Goal: Information Seeking & Learning: Learn about a topic

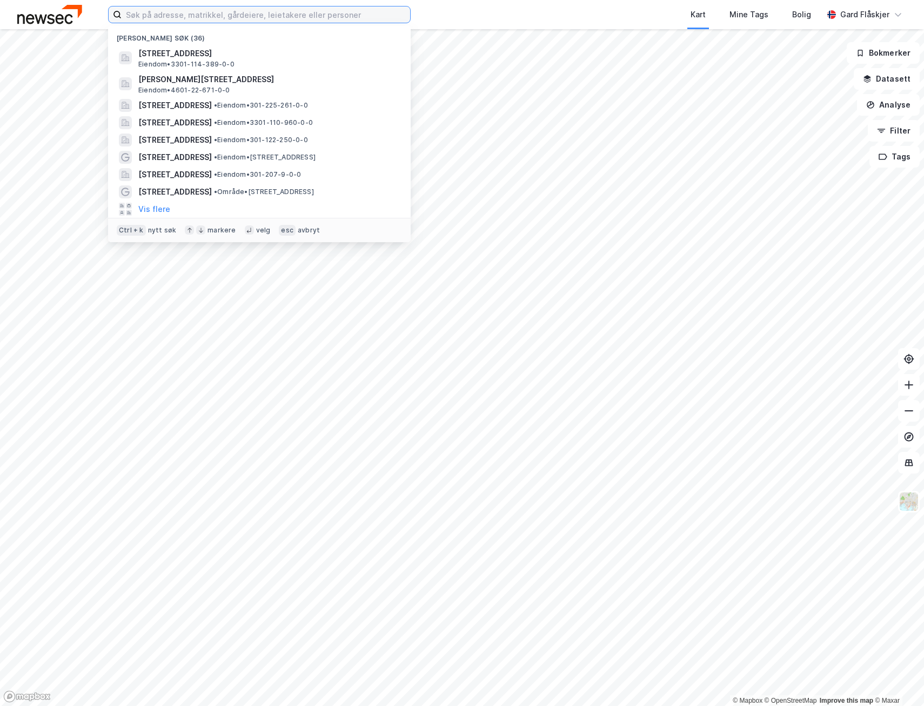
click at [209, 12] on input at bounding box center [266, 14] width 289 height 16
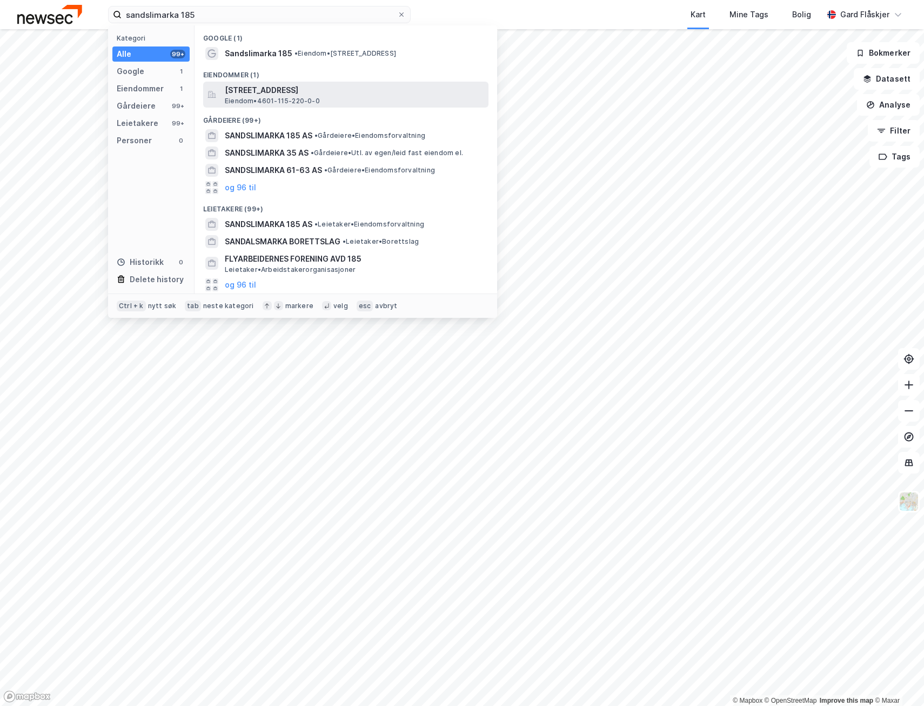
click at [309, 94] on span "[STREET_ADDRESS]" at bounding box center [354, 90] width 259 height 13
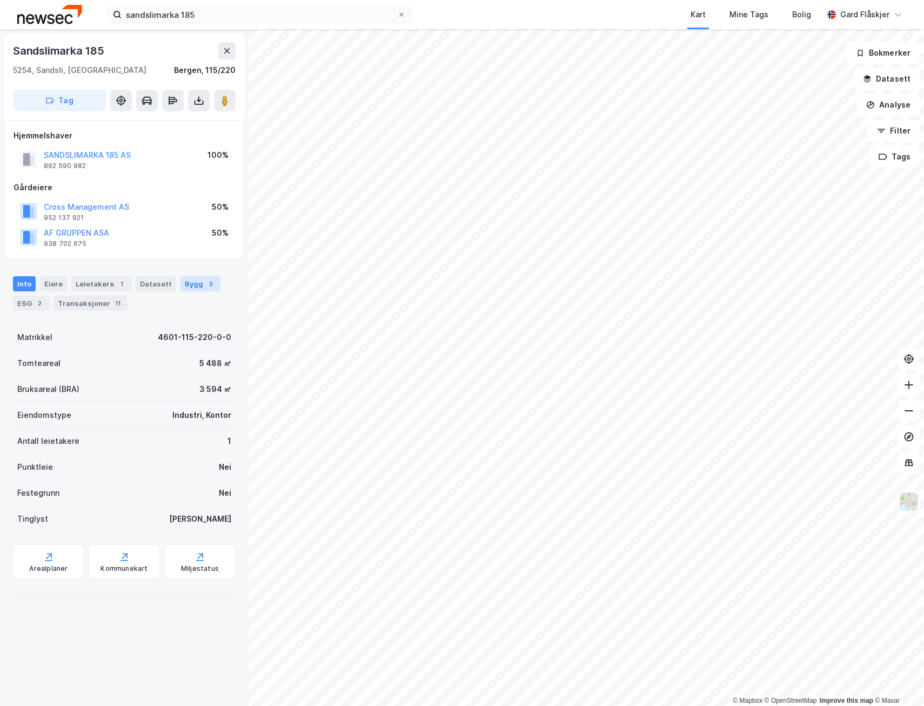
click at [190, 281] on div "Bygg 2" at bounding box center [201, 283] width 40 height 15
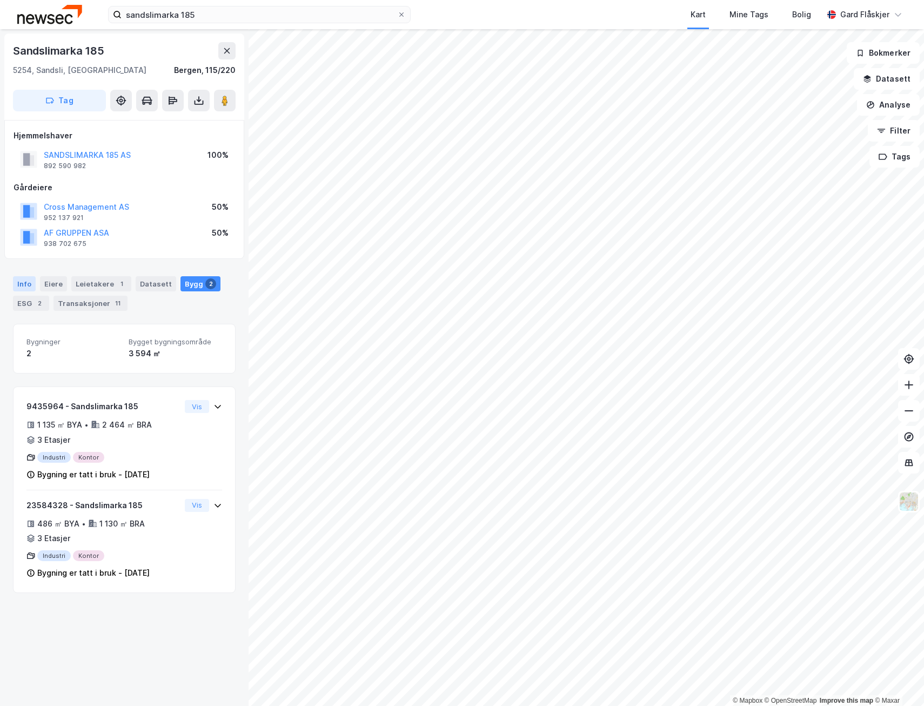
click at [25, 278] on div "Info" at bounding box center [24, 283] width 23 height 15
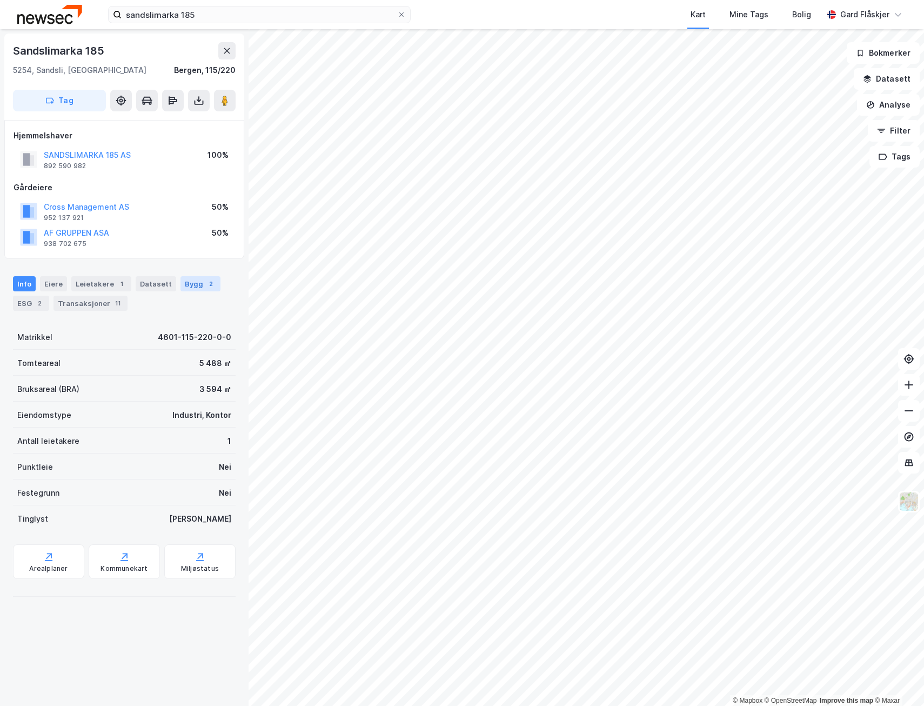
click at [190, 282] on div "Bygg 2" at bounding box center [201, 283] width 40 height 15
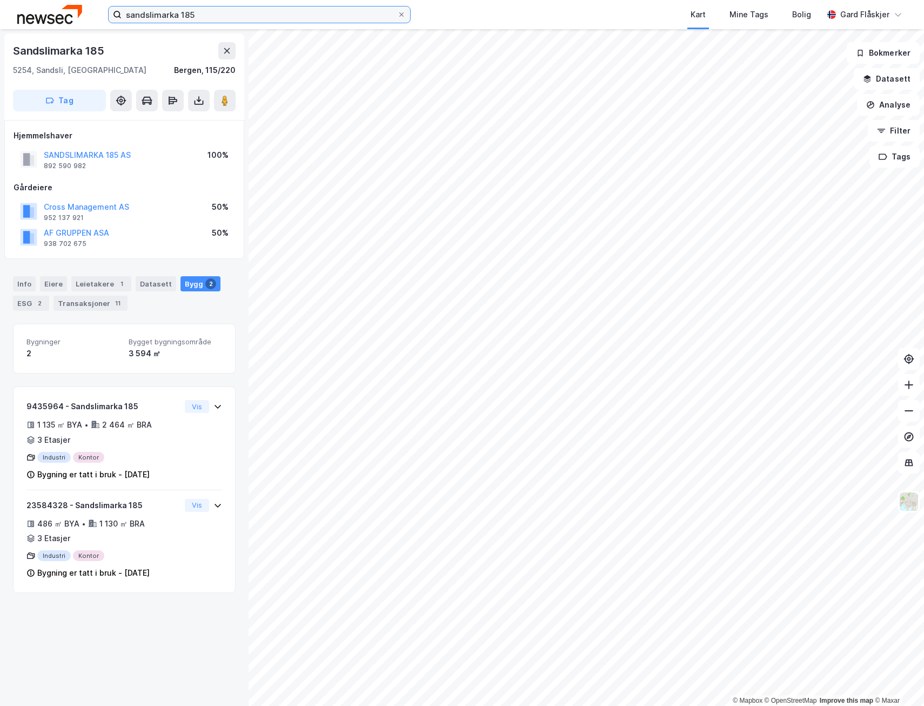
click at [246, 18] on input "sandslimarka 185" at bounding box center [260, 14] width 276 height 16
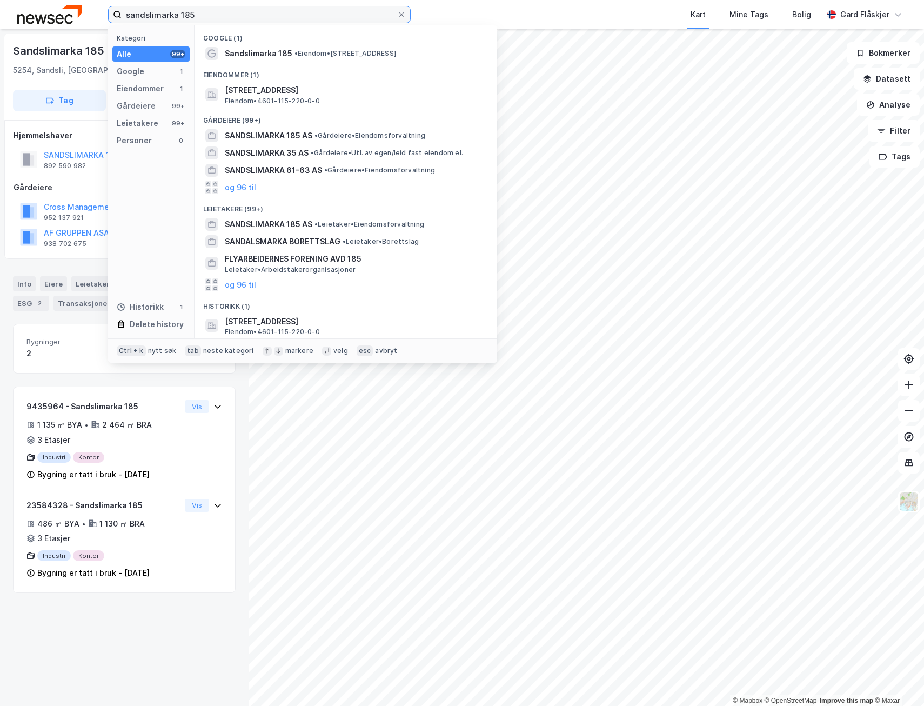
click at [246, 18] on input "sandslimarka 185" at bounding box center [260, 14] width 276 height 16
paste input "Sandsli Stasjon"
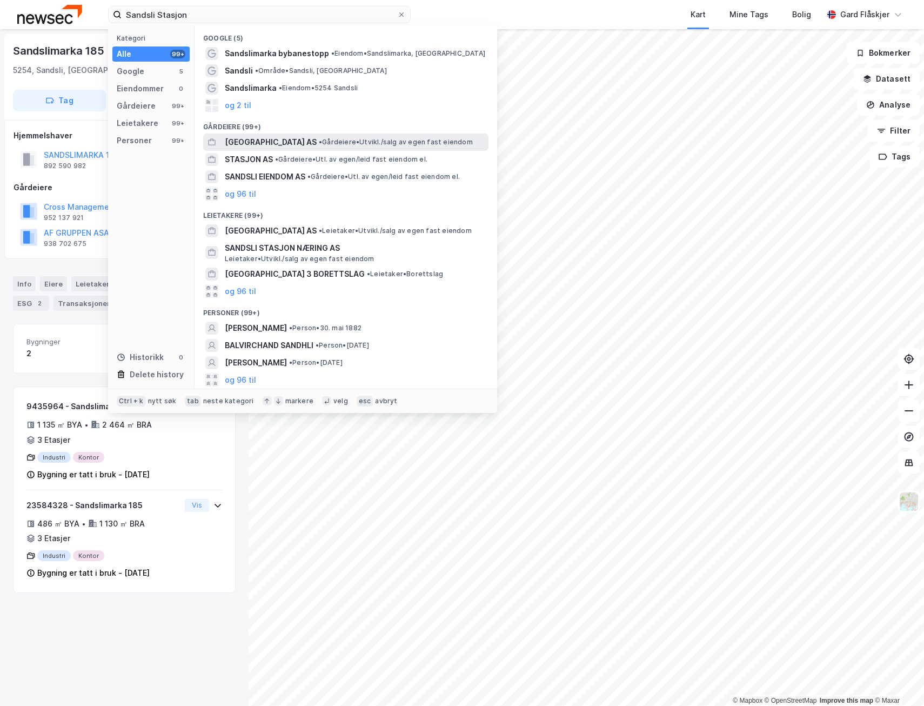
click at [336, 144] on span "• Gårdeiere • [GEOGRAPHIC_DATA]/salg av egen fast eiendom" at bounding box center [396, 142] width 154 height 9
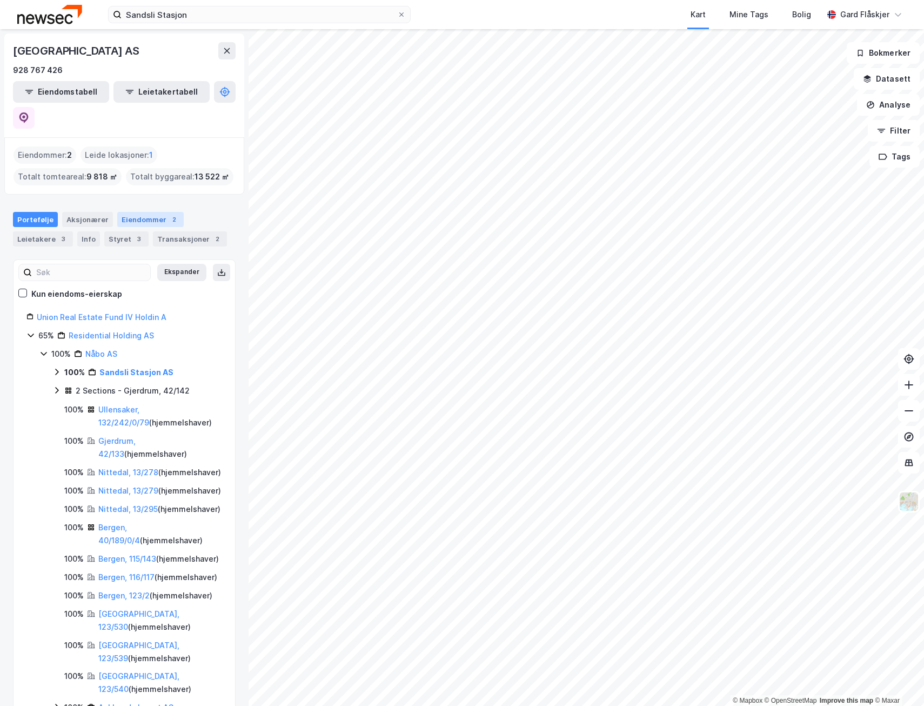
click at [133, 212] on div "Eiendommer 2" at bounding box center [150, 219] width 66 height 15
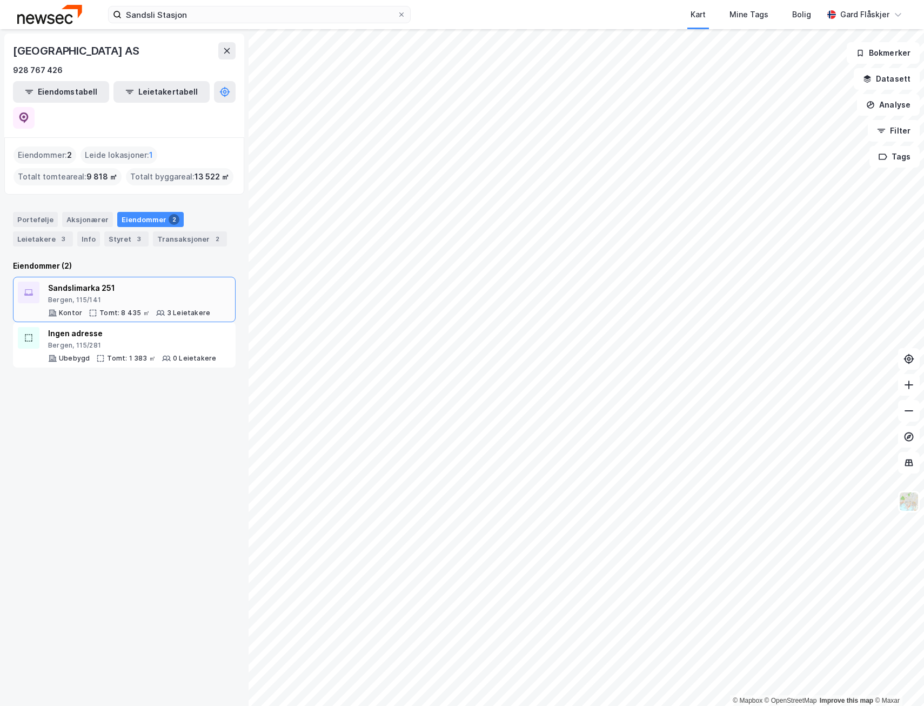
click at [185, 296] on div "Bergen, 115/141" at bounding box center [129, 300] width 162 height 9
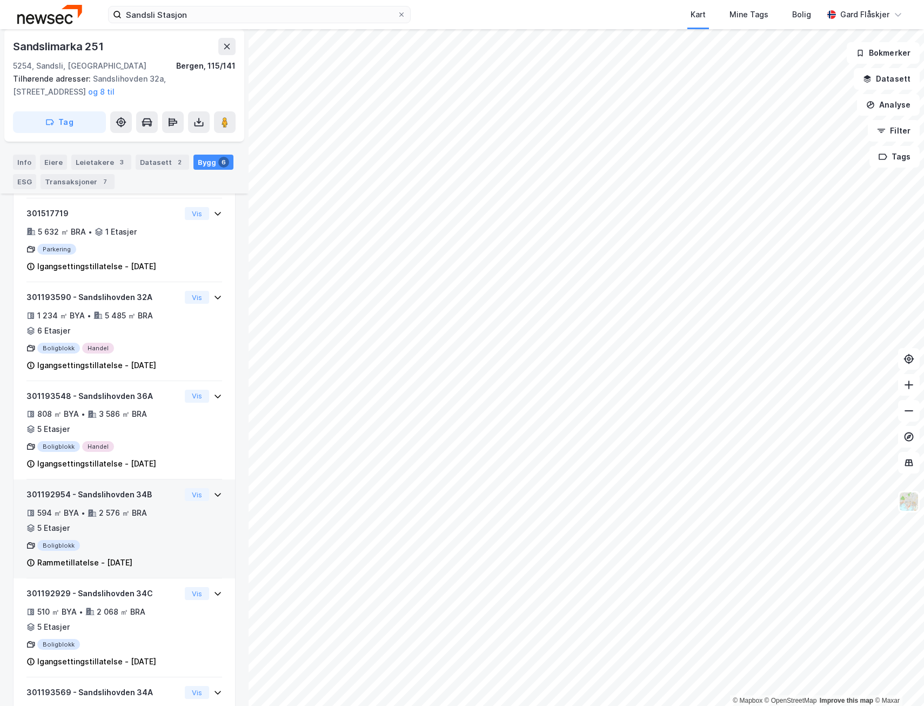
scroll to position [381, 0]
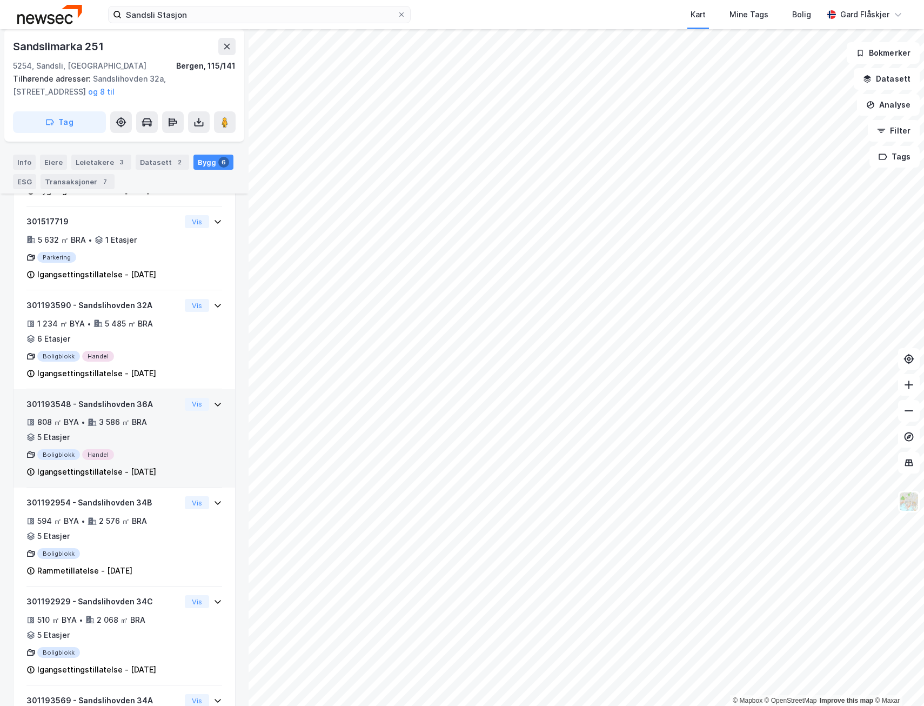
click at [162, 477] on div "301193548 - Sandslihovden 36A 808 ㎡ BYA • 3 586 ㎡ BRA • 5 Etasjer Boligblokk Ha…" at bounding box center [103, 438] width 154 height 81
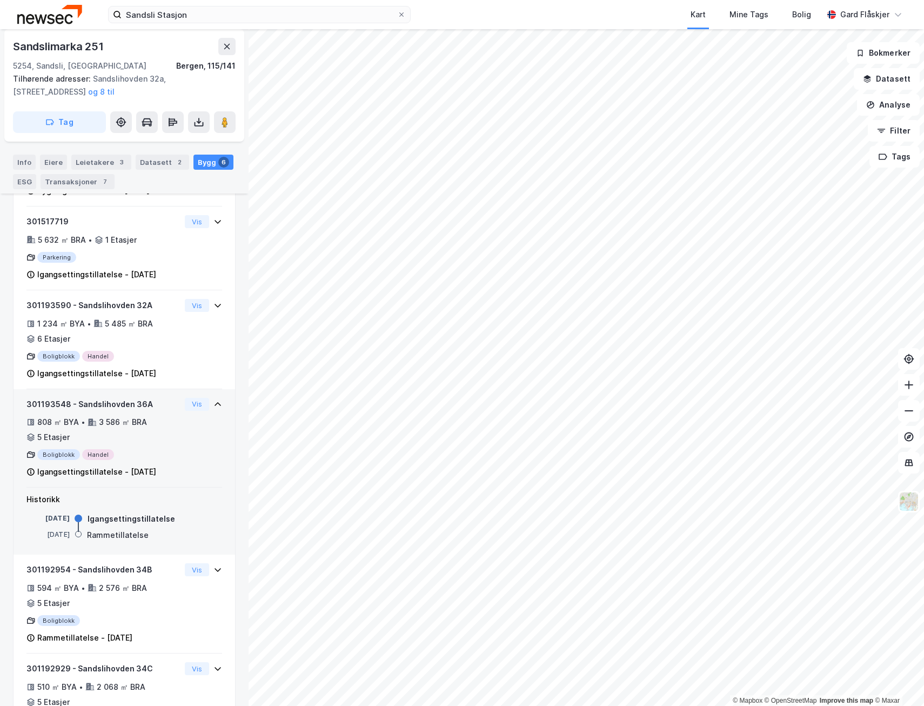
click at [164, 460] on div "Boligblokk Handel" at bounding box center [103, 454] width 154 height 11
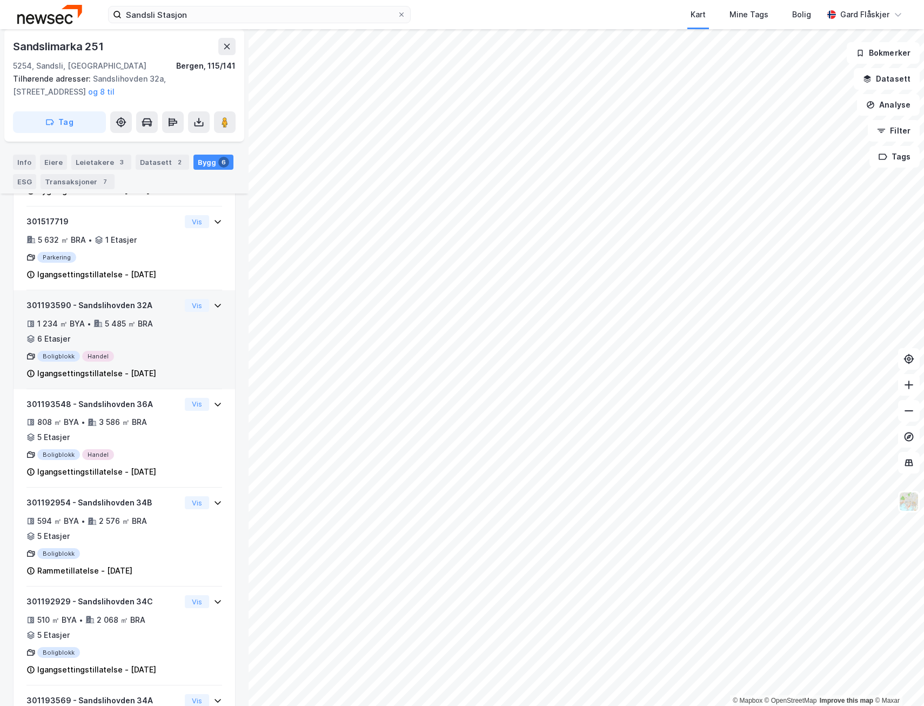
click at [129, 362] on div "301193590 - Sandslihovden 32A 1 234 ㎡ BYA • 5 485 ㎡ BRA • 6 Etasjer Boligblokk …" at bounding box center [103, 339] width 154 height 81
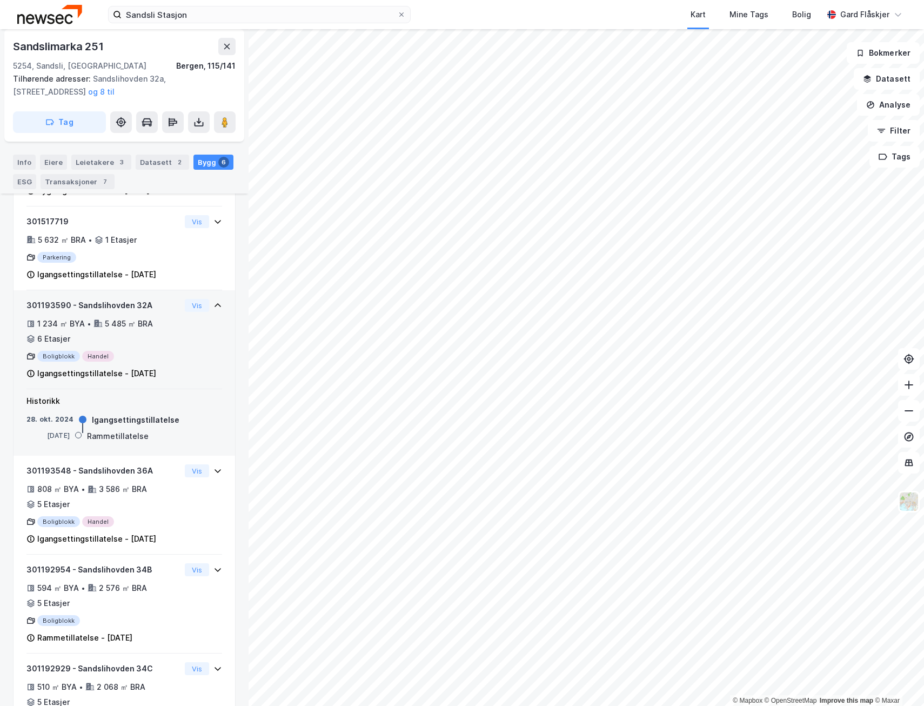
click at [177, 362] on div "301193590 - Sandslihovden 32A 1 234 ㎡ BYA • 5 485 ㎡ BRA • 6 Etasjer Boligblokk …" at bounding box center [124, 344] width 196 height 90
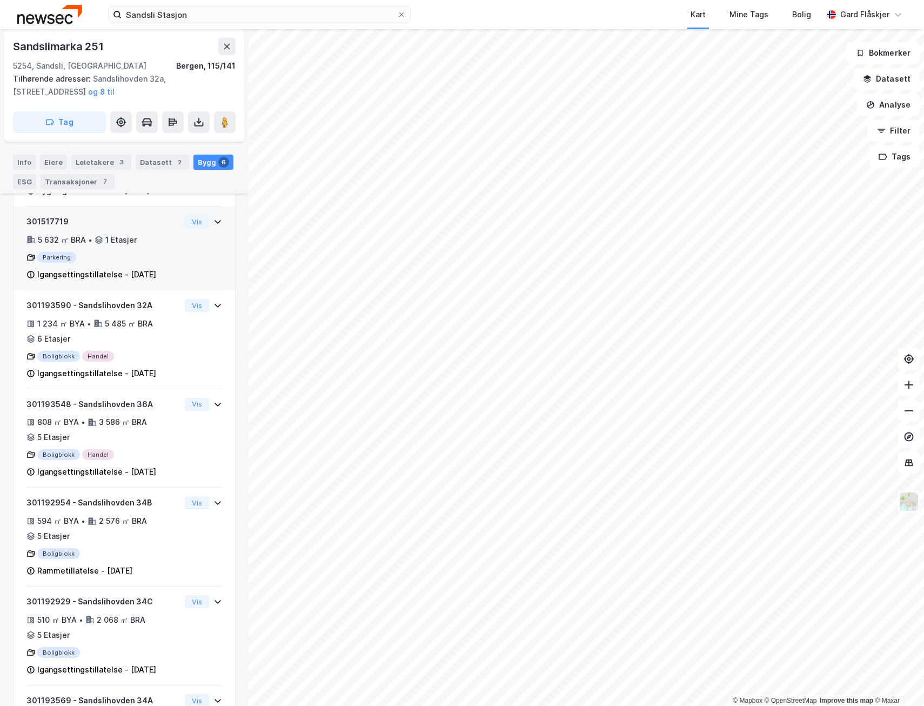
click at [156, 261] on div "Parkering" at bounding box center [103, 257] width 154 height 11
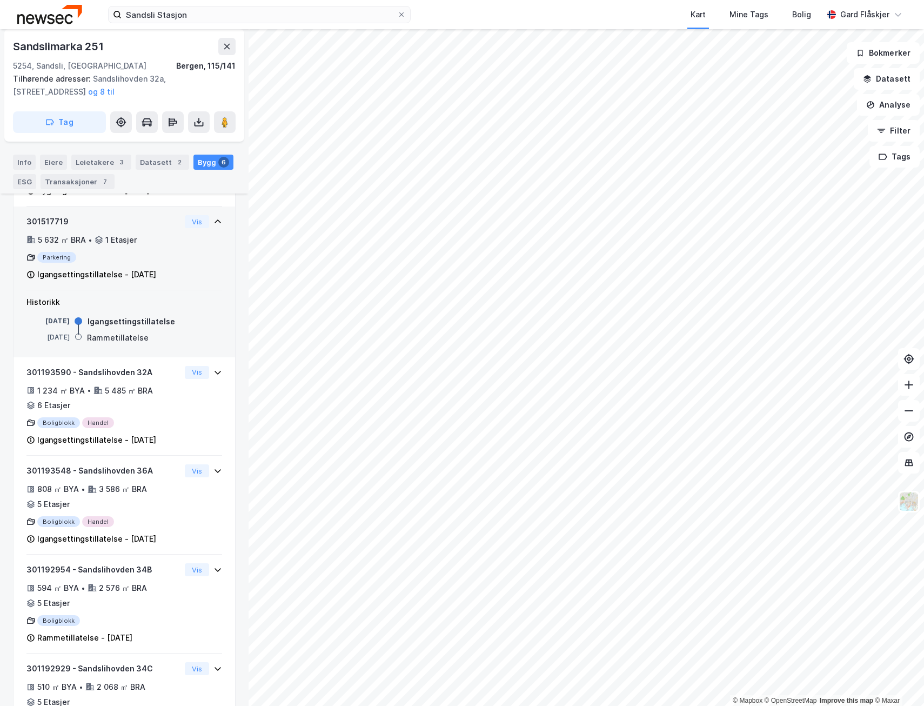
click at [156, 261] on div "Parkering" at bounding box center [103, 257] width 154 height 11
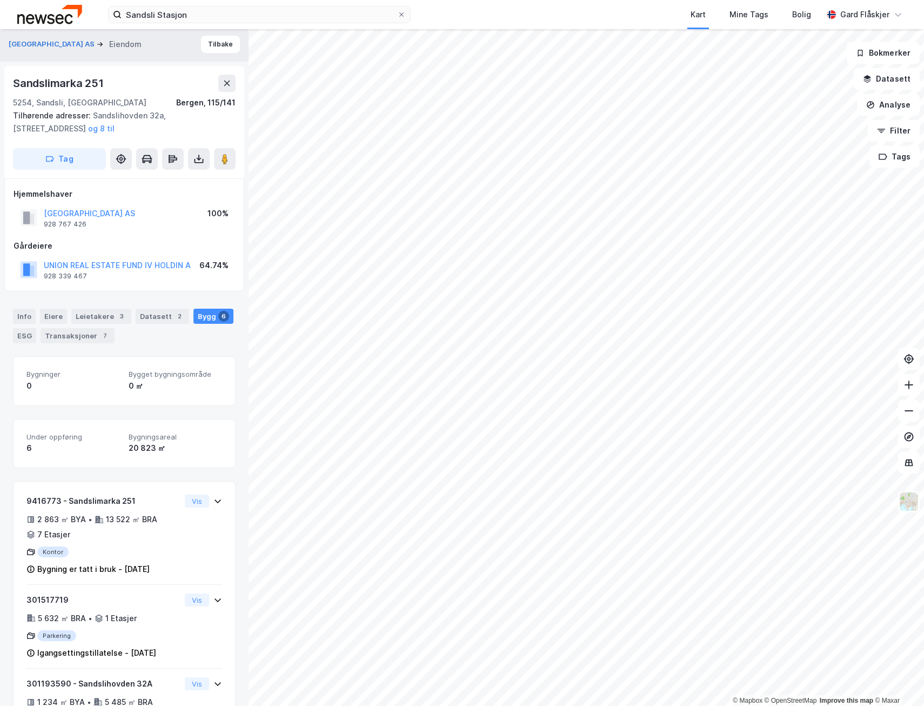
scroll to position [0, 0]
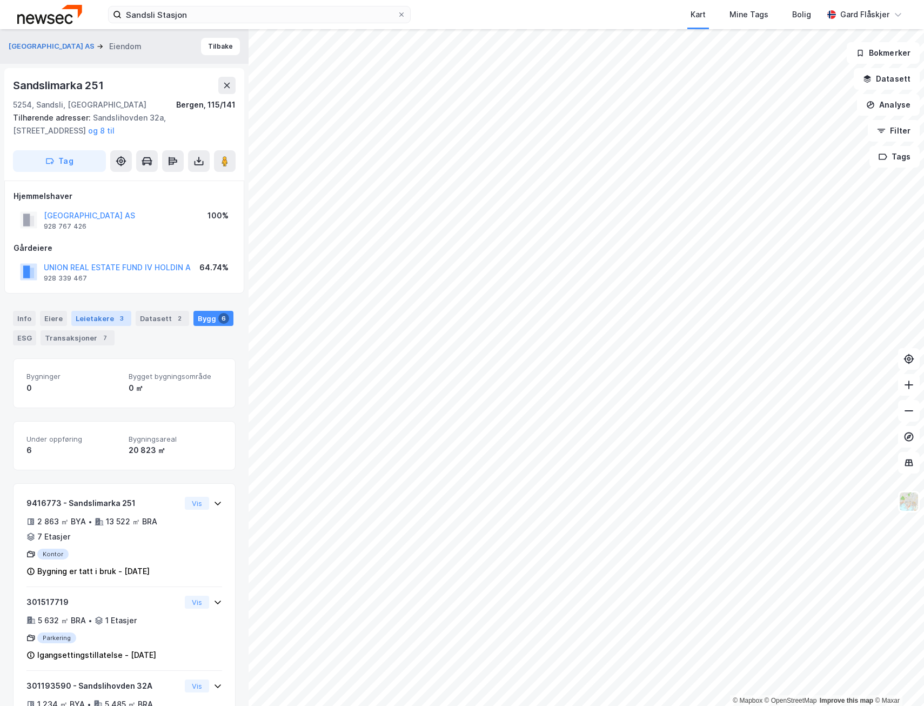
click at [116, 323] on div "3" at bounding box center [121, 318] width 11 height 11
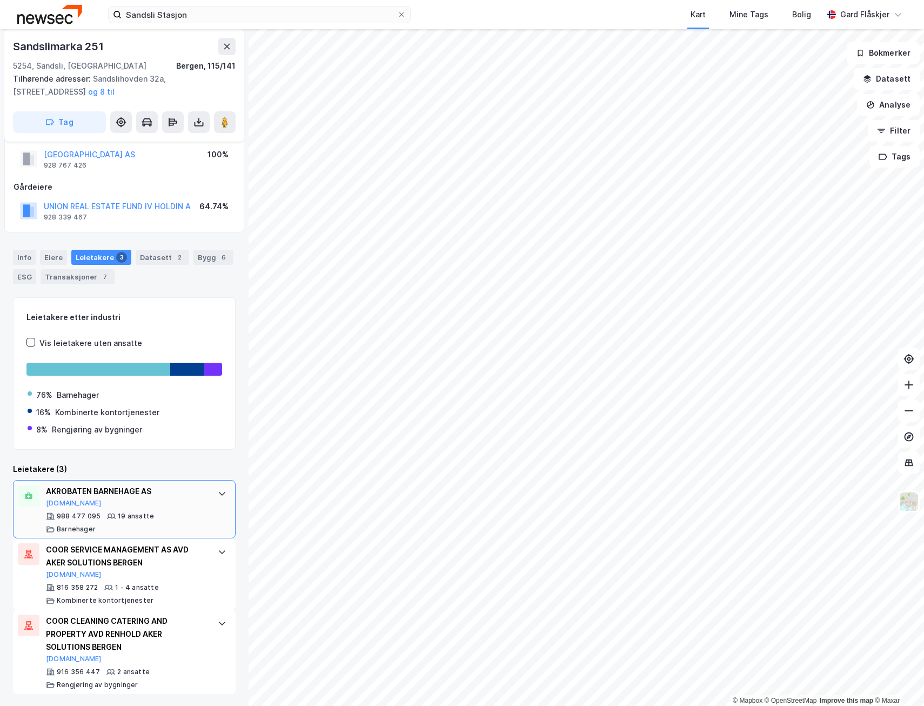
scroll to position [62, 0]
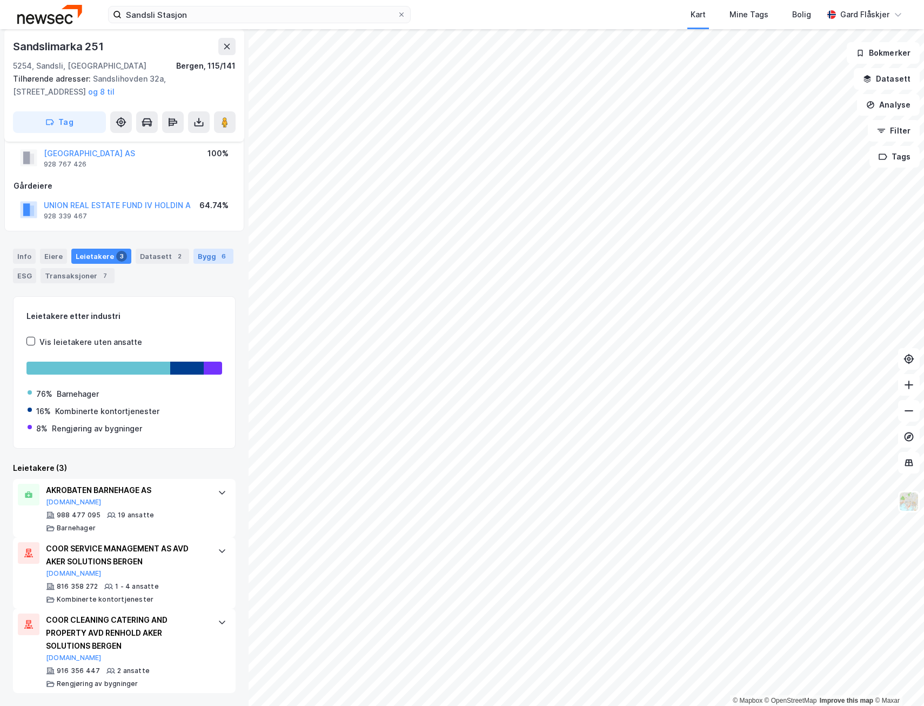
click at [204, 261] on div "Bygg 6" at bounding box center [213, 256] width 40 height 15
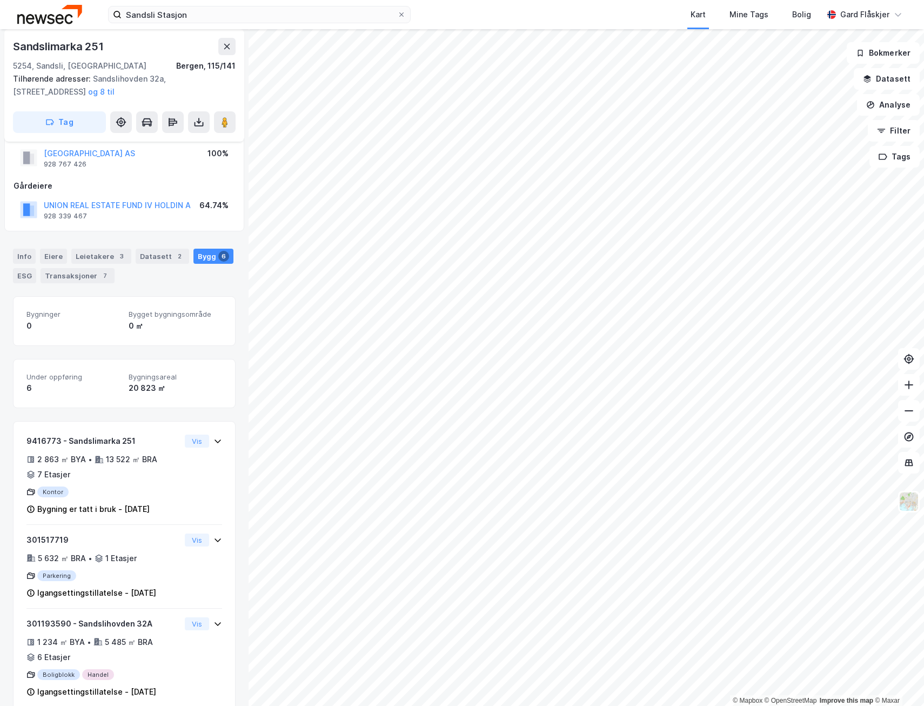
click at [233, 24] on div "Sandsli Stasjon Kart Mine Tags Bolig [PERSON_NAME]" at bounding box center [462, 14] width 924 height 29
drag, startPoint x: 233, startPoint y: 24, endPoint x: 236, endPoint y: 17, distance: 8.2
click at [236, 17] on input "Sandsli Stasjon" at bounding box center [260, 14] width 276 height 16
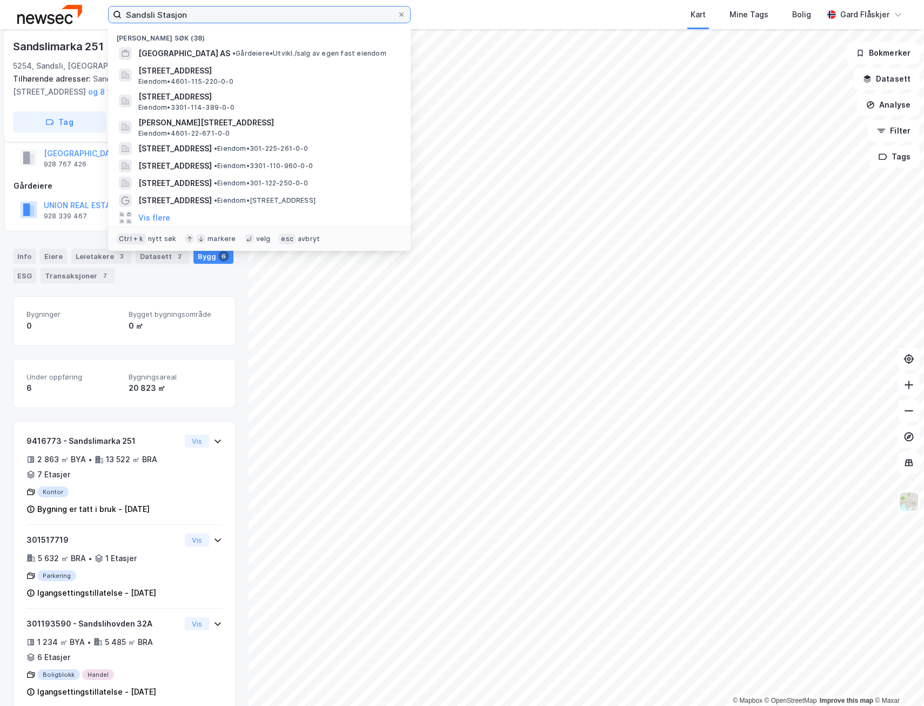
click at [223, 17] on input "Sandsli Stasjon" at bounding box center [260, 14] width 276 height 16
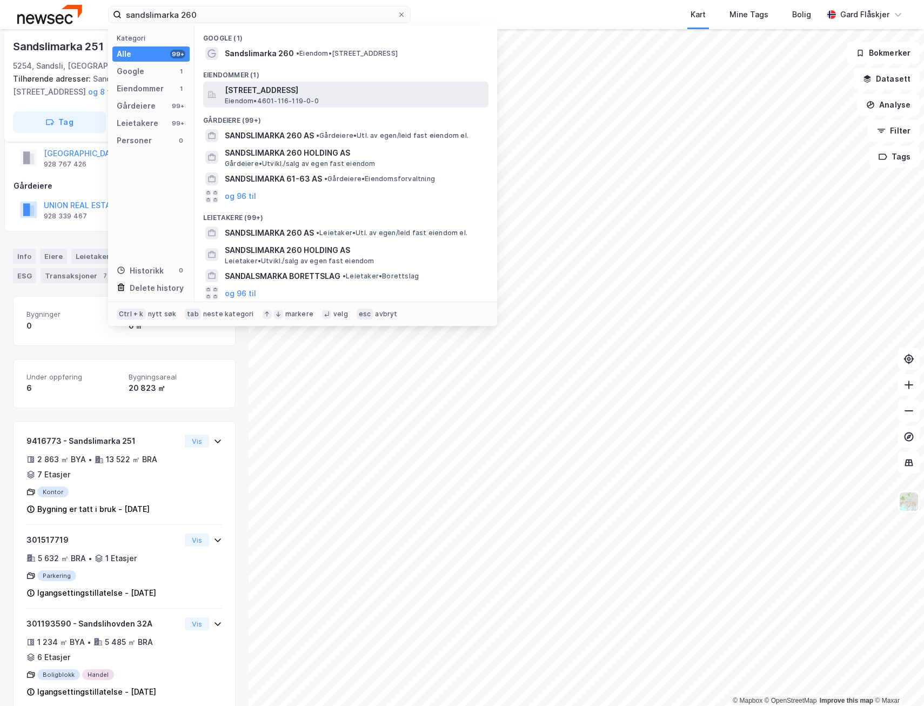
click at [306, 102] on span "Eiendom • 4601-116-119-0-0" at bounding box center [272, 101] width 94 height 9
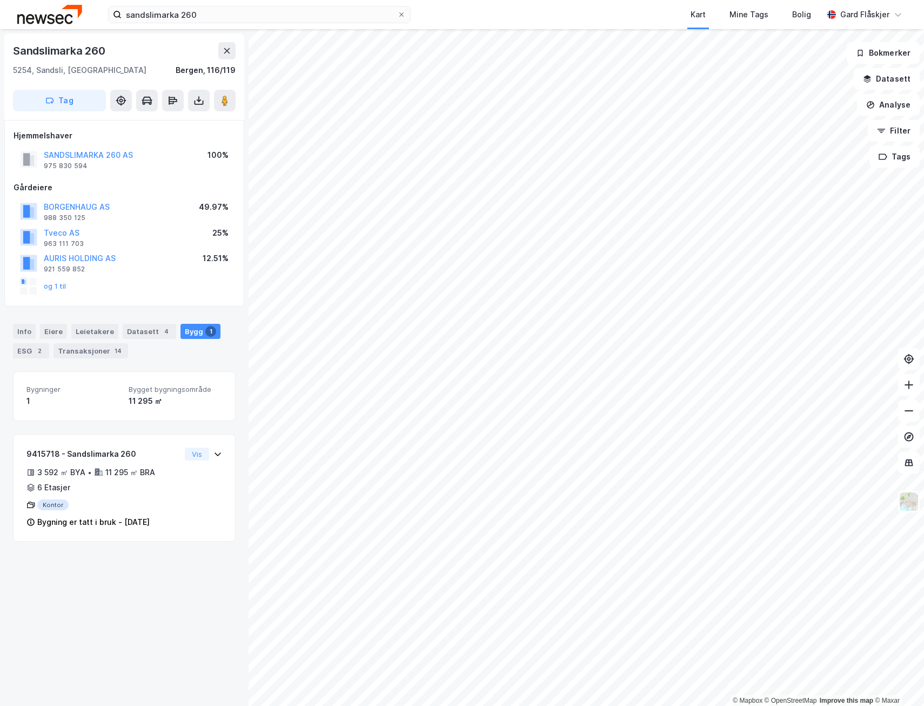
click at [25, 316] on div "Info [PERSON_NAME] Datasett 4 Bygg 1 ESG 2 Transaksjoner 14" at bounding box center [124, 337] width 249 height 52
click at [22, 327] on div "Info" at bounding box center [24, 331] width 23 height 15
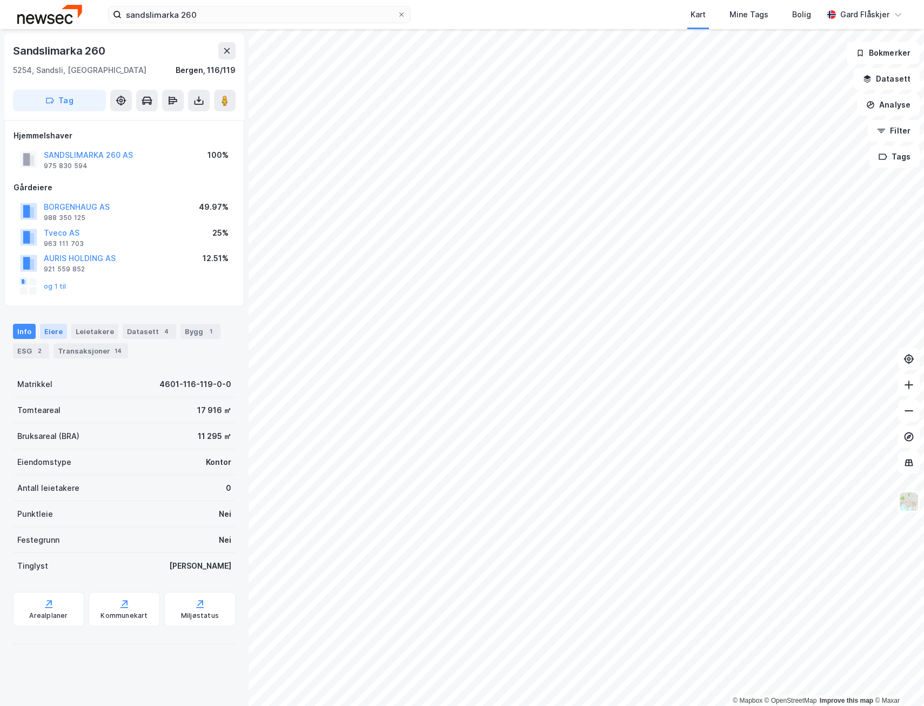
click at [53, 330] on div "Eiere" at bounding box center [53, 331] width 27 height 15
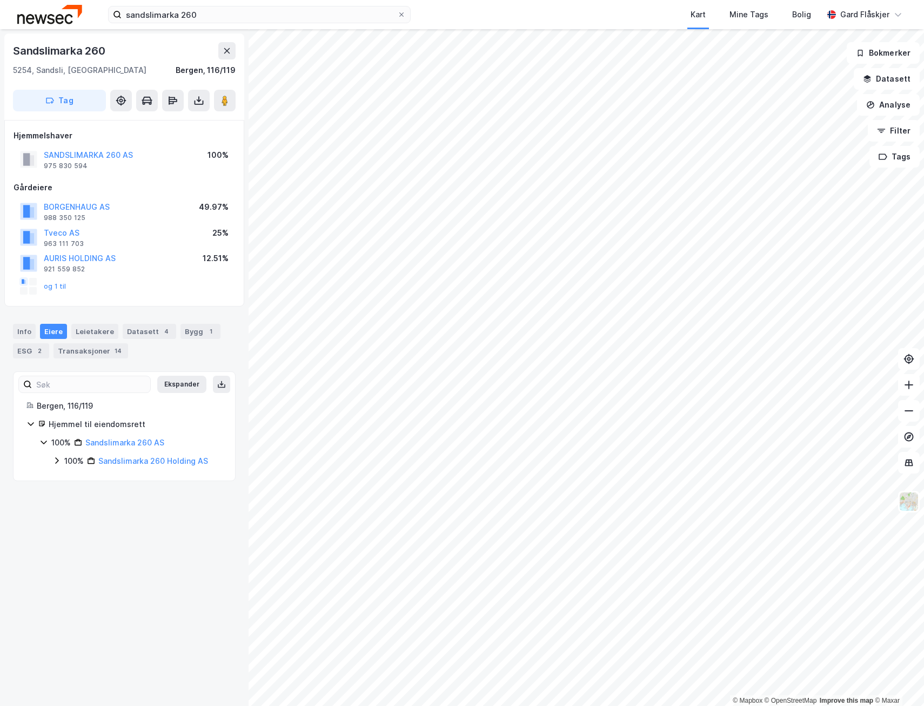
click at [54, 457] on icon at bounding box center [56, 460] width 9 height 9
click at [70, 477] on icon at bounding box center [69, 479] width 9 height 9
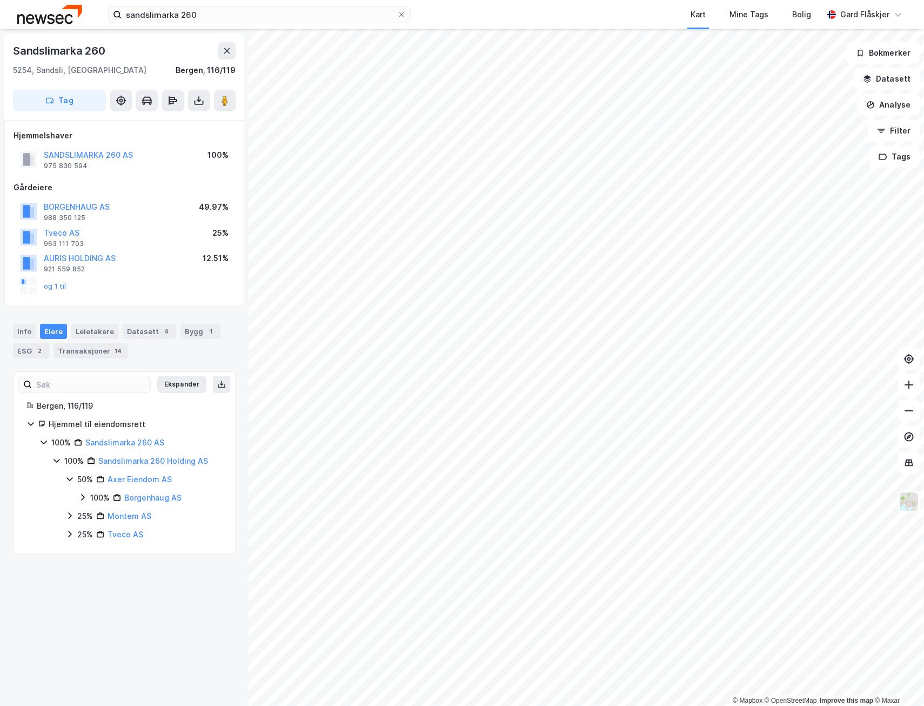
click at [81, 498] on icon at bounding box center [82, 497] width 9 height 9
click at [70, 532] on icon at bounding box center [69, 534] width 3 height 6
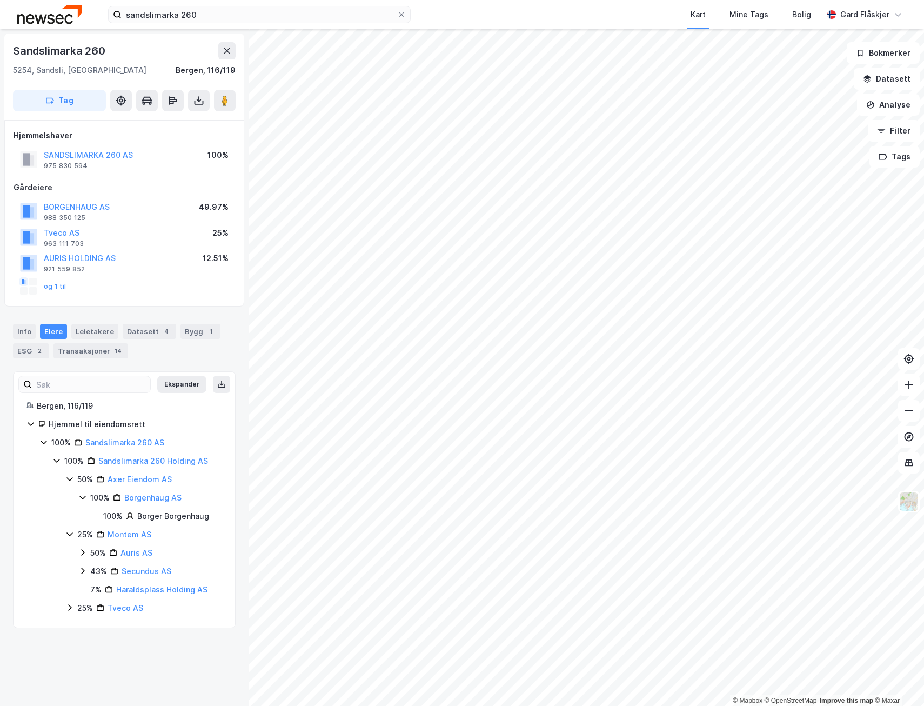
click at [68, 611] on icon at bounding box center [69, 607] width 9 height 9
click at [195, 332] on div "Bygg 1" at bounding box center [201, 331] width 40 height 15
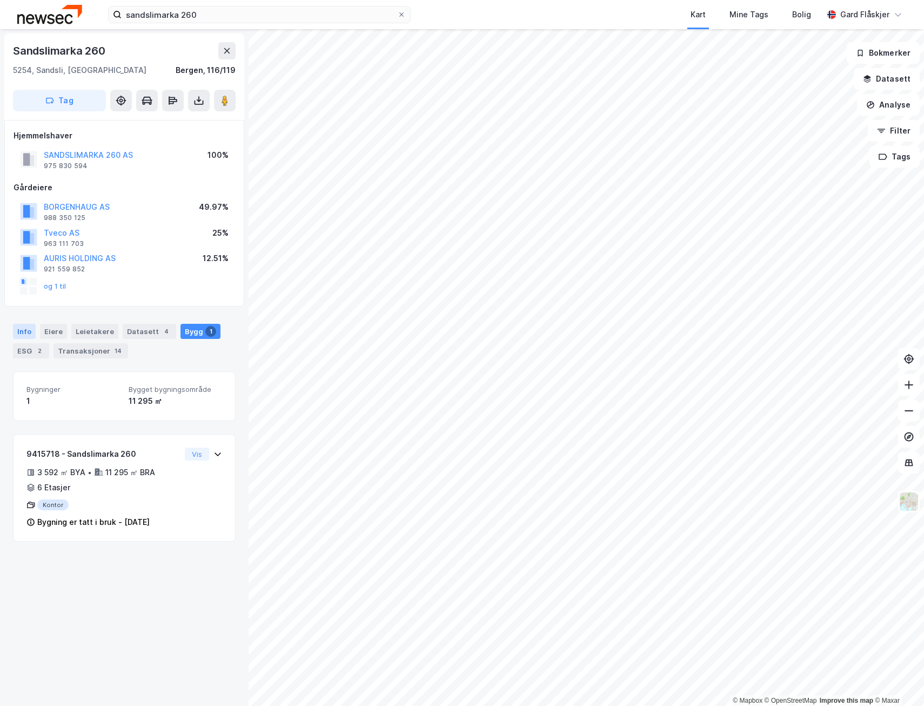
click at [19, 329] on div "Info" at bounding box center [24, 331] width 23 height 15
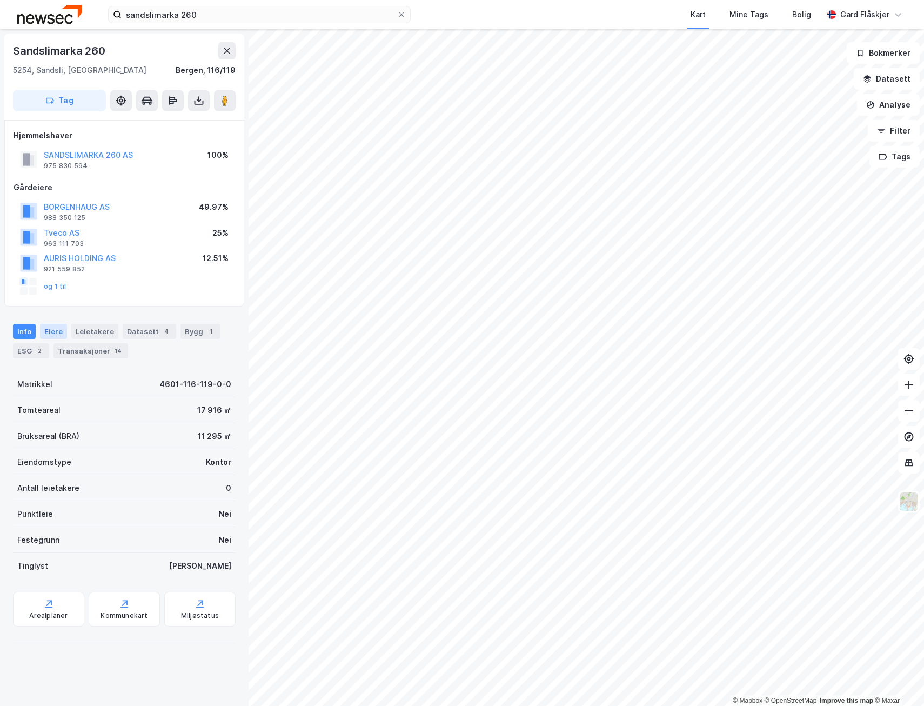
click at [46, 335] on div "Eiere" at bounding box center [53, 331] width 27 height 15
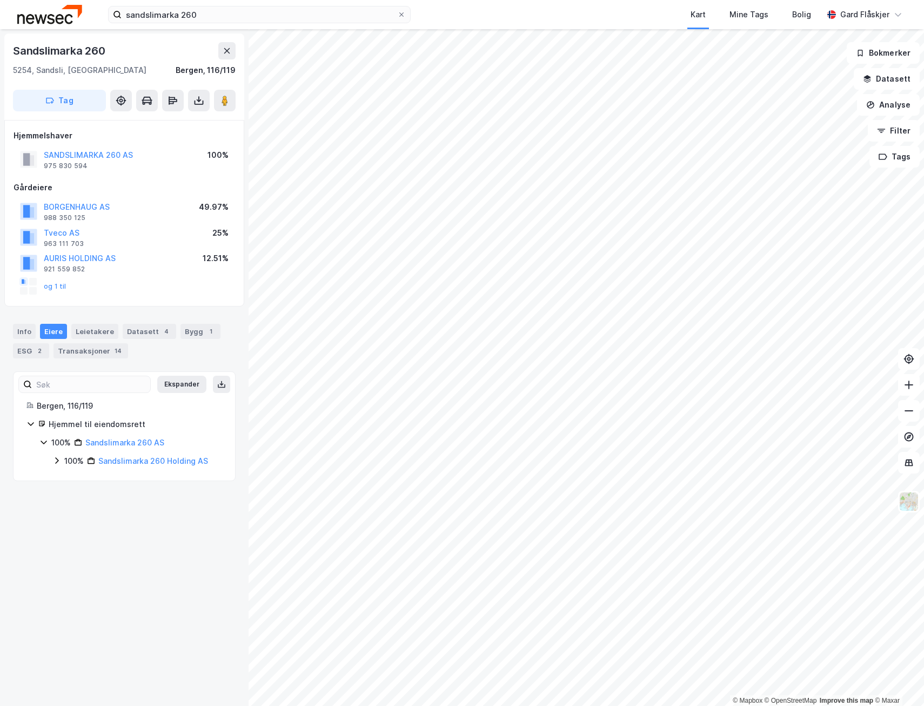
click at [59, 462] on icon at bounding box center [56, 460] width 9 height 9
click at [66, 481] on icon at bounding box center [69, 479] width 9 height 9
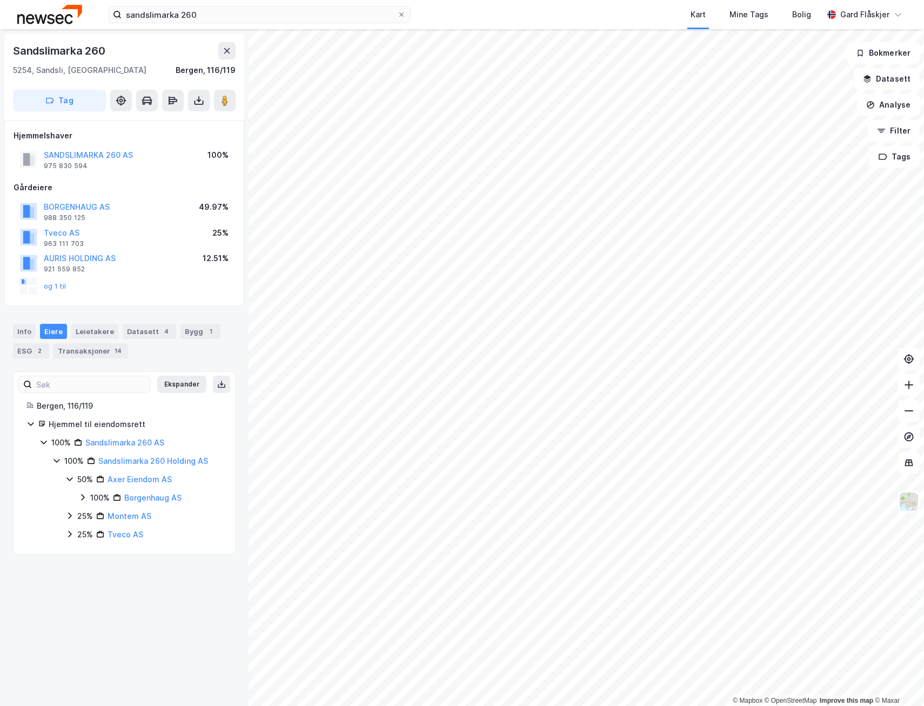
click at [66, 481] on icon at bounding box center [69, 479] width 9 height 9
click at [25, 333] on div "Info" at bounding box center [24, 331] width 23 height 15
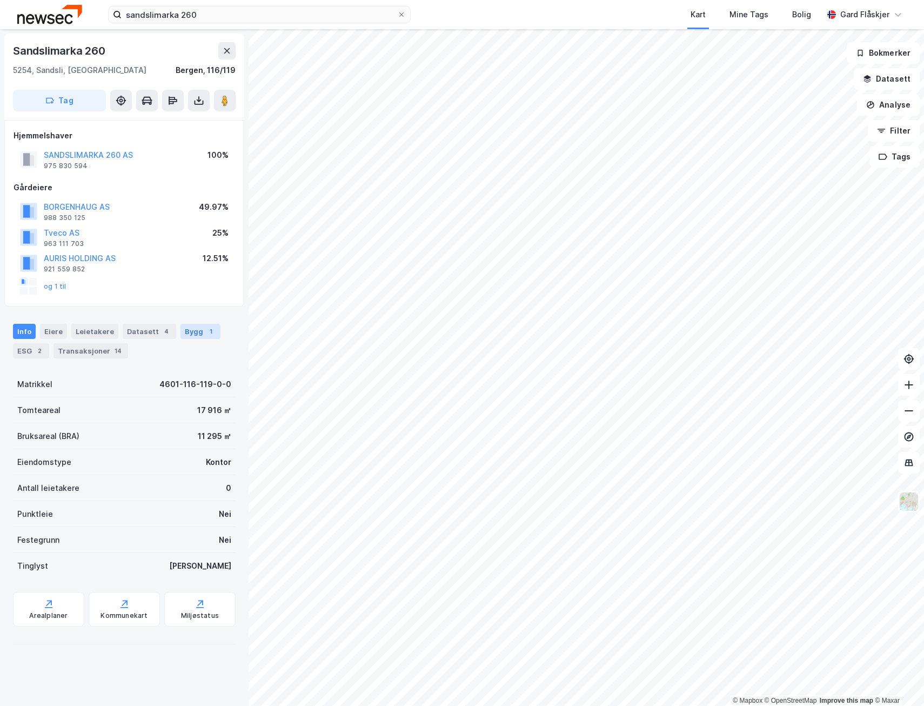
click at [181, 333] on div "Bygg 1" at bounding box center [201, 331] width 40 height 15
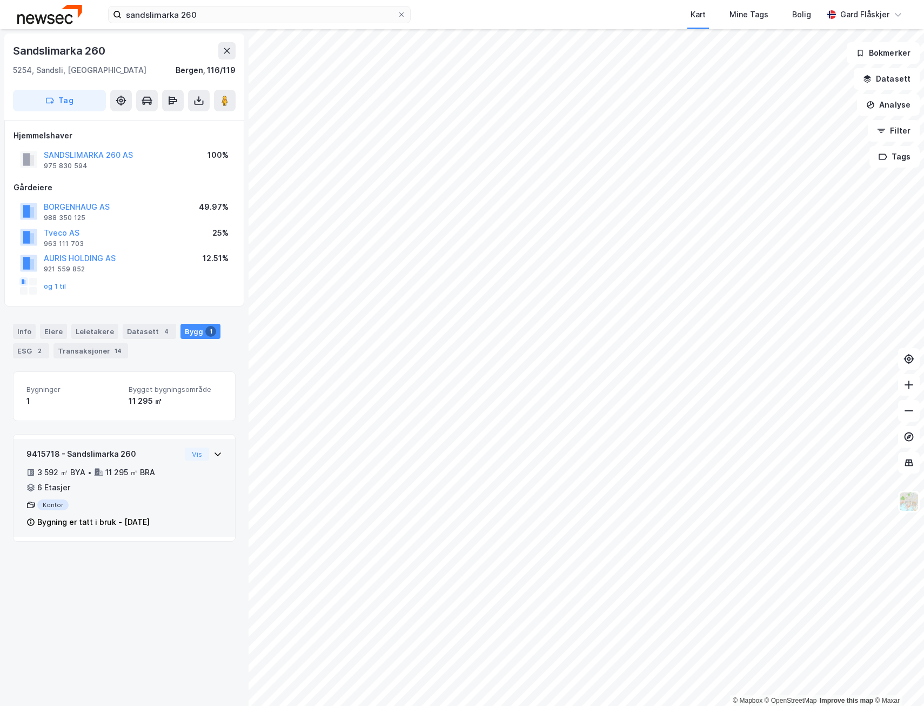
click at [206, 498] on div "9415718 - Sandslimarka 260 3 592 ㎡ BYA • 11 295 ㎡ BRA • 6 Etasjer Kontor Bygnin…" at bounding box center [124, 493] width 196 height 90
click at [213, 475] on div "9415718 - Sandslimarka 260 3 592 ㎡ BYA • 11 295 ㎡ BRA • 6 Etasjer Kontor Bygnin…" at bounding box center [124, 493] width 196 height 90
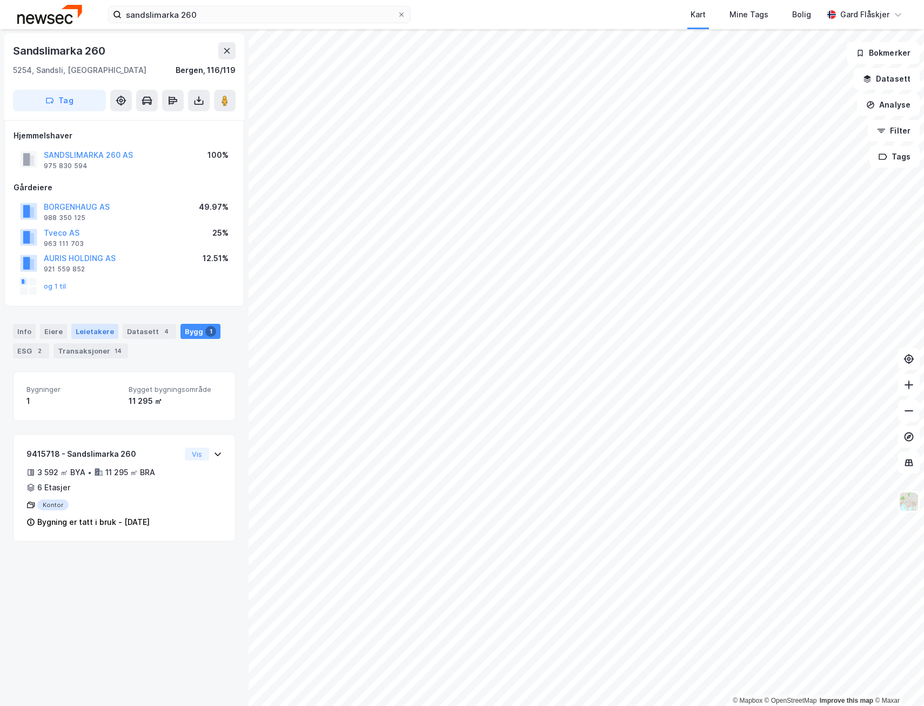
drag, startPoint x: 82, startPoint y: 319, endPoint x: 92, endPoint y: 328, distance: 13.0
click at [82, 319] on div "Info [PERSON_NAME] Datasett 4 Bygg 1 ESG 2 Transaksjoner 14" at bounding box center [124, 337] width 249 height 52
click at [92, 331] on div "Leietakere" at bounding box center [94, 331] width 47 height 15
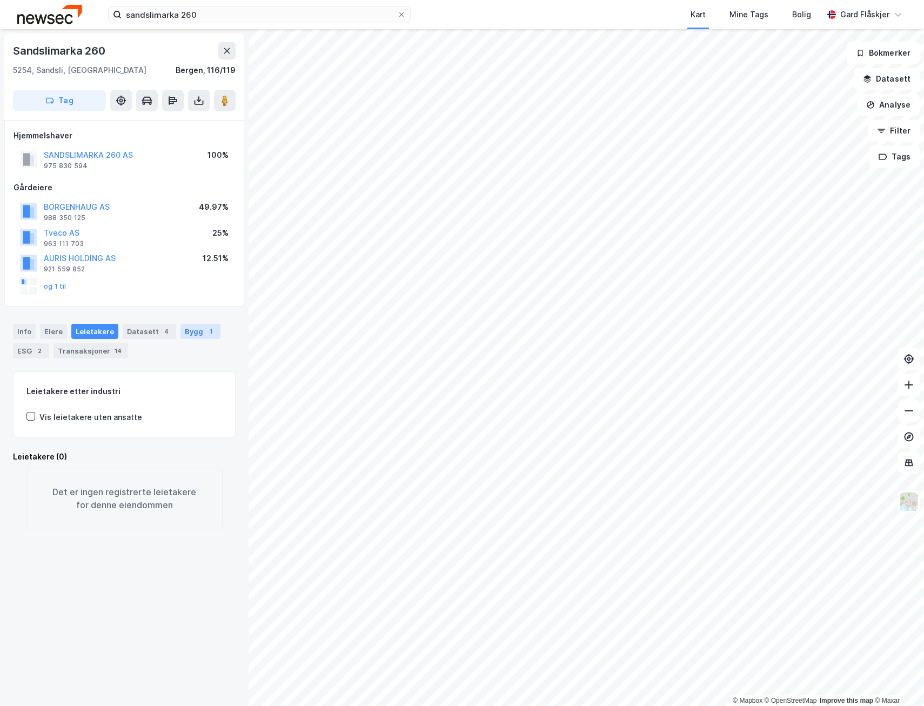
click at [210, 336] on div "Bygg 1" at bounding box center [201, 331] width 40 height 15
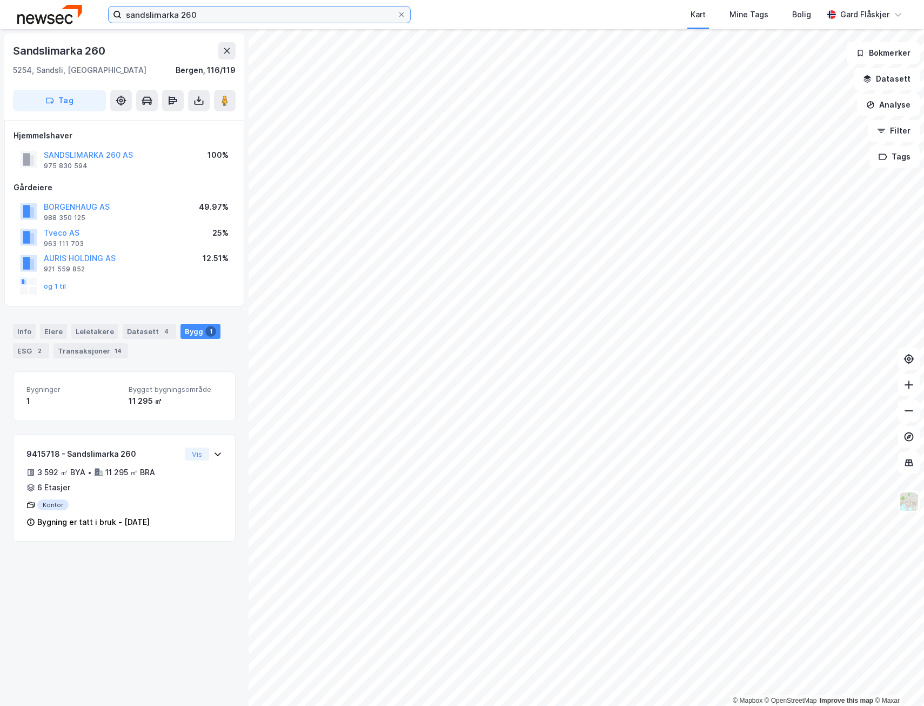
click at [297, 9] on input "sandslimarka 260" at bounding box center [260, 14] width 276 height 16
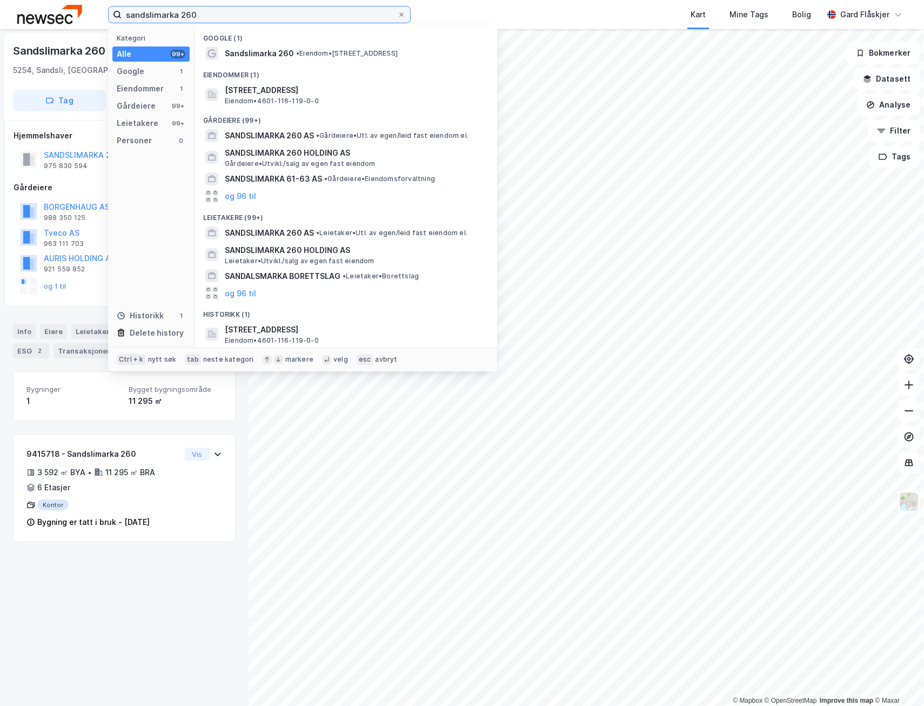
click at [297, 9] on input "sandslimarka 260" at bounding box center [260, 14] width 276 height 16
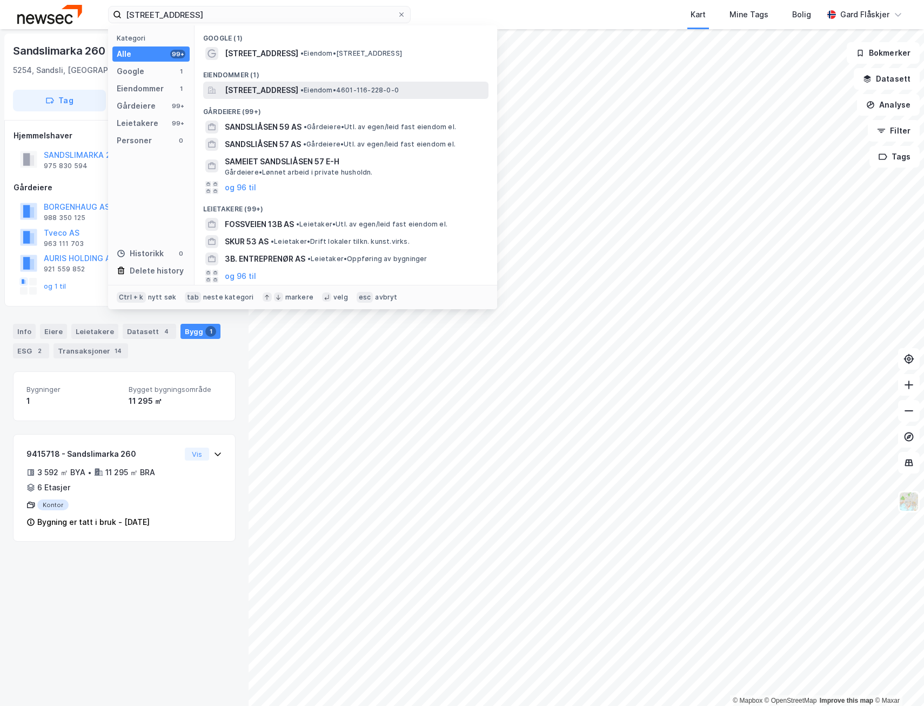
click at [298, 92] on span "[STREET_ADDRESS]" at bounding box center [262, 90] width 74 height 13
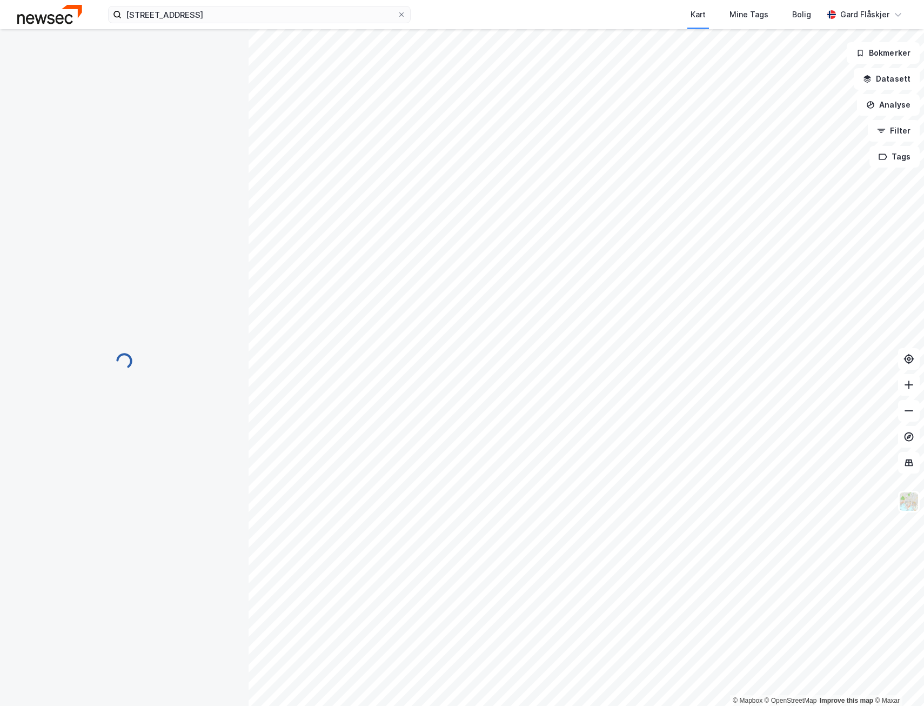
scroll to position [62, 0]
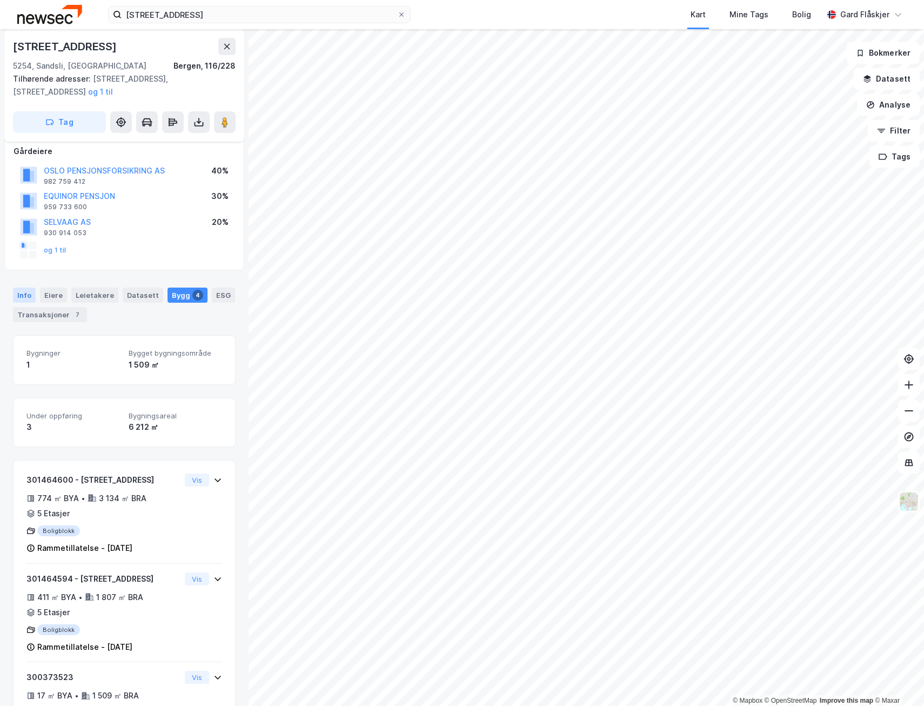
click at [21, 295] on div "Info" at bounding box center [24, 295] width 23 height 15
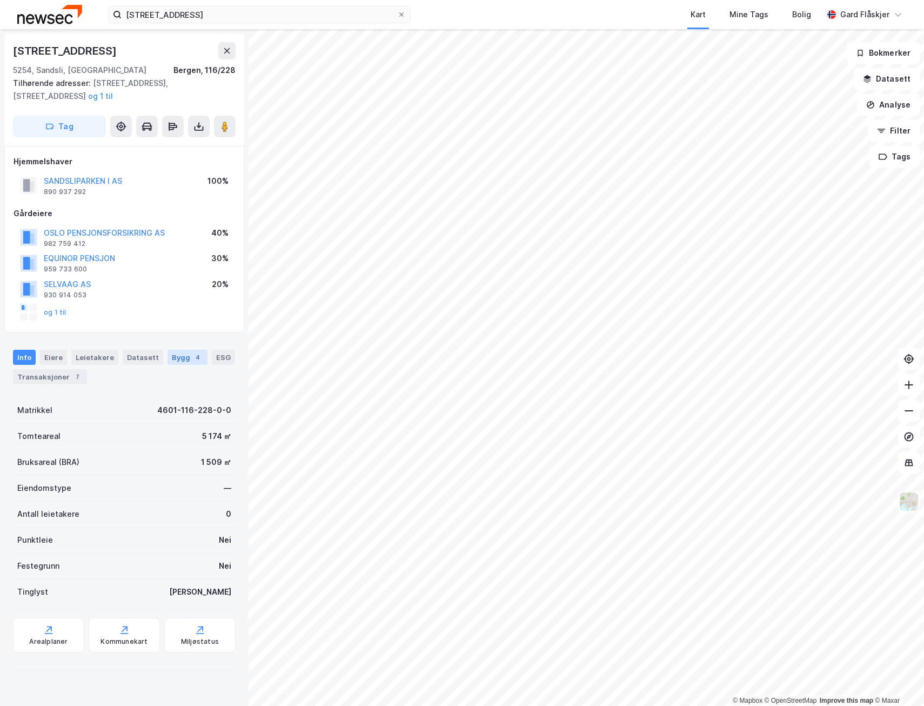
click at [172, 362] on div "Bygg 4" at bounding box center [188, 357] width 40 height 15
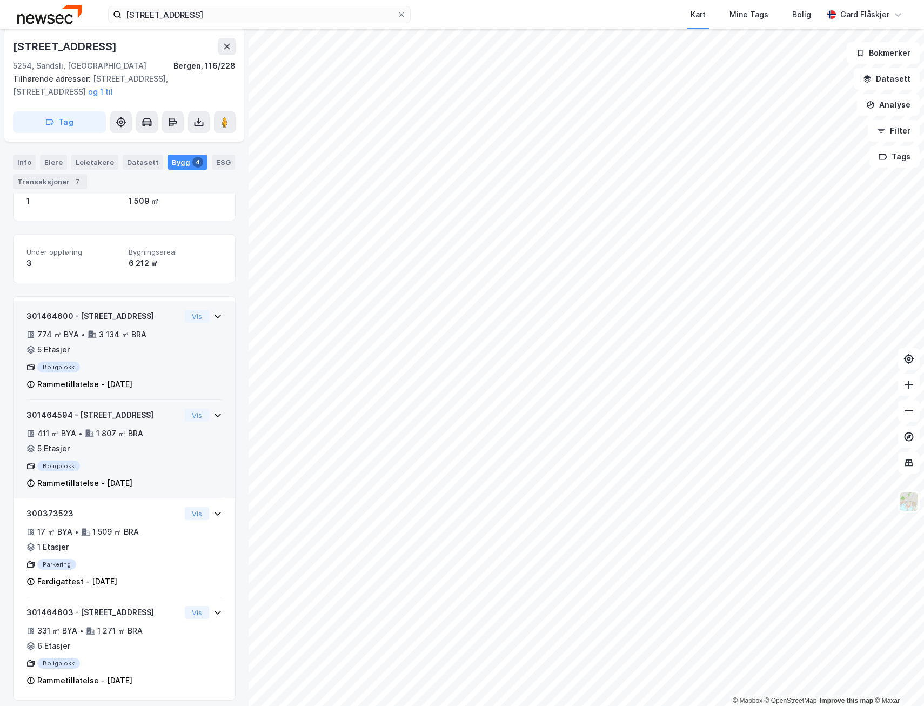
scroll to position [233, 0]
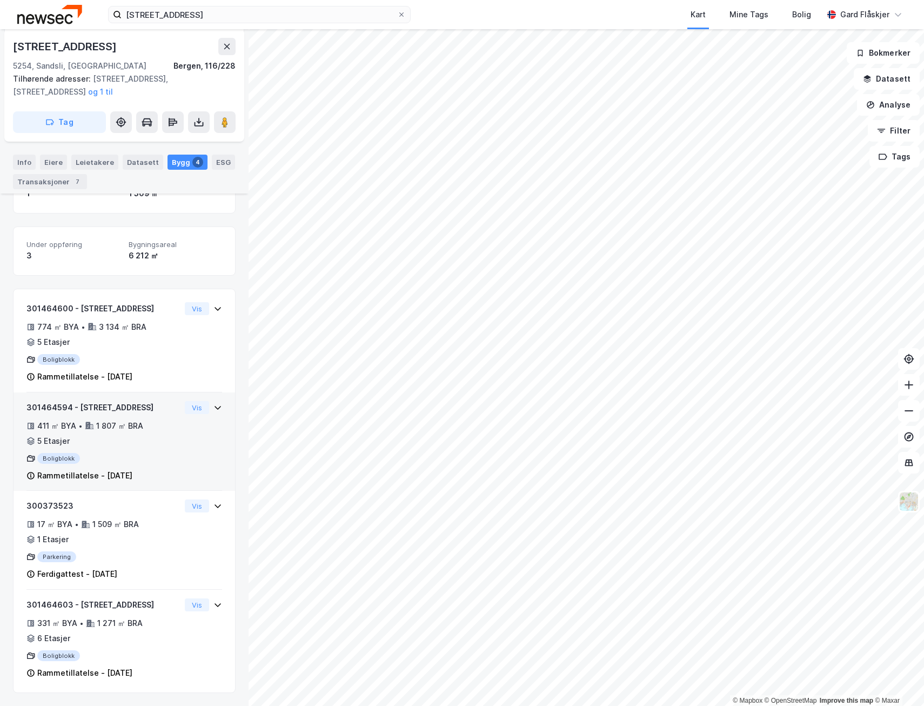
click at [159, 429] on div "411 ㎡ BYA • 1 807 ㎡ BRA • 5 Etasjer" at bounding box center [103, 433] width 154 height 28
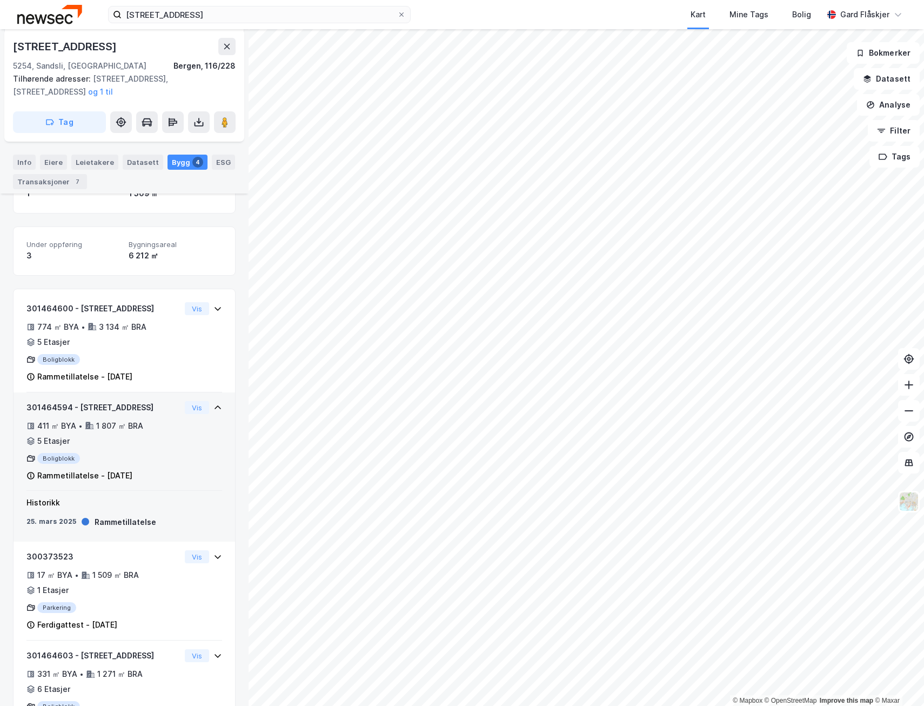
click at [157, 426] on div "411 ㎡ BYA • 1 807 ㎡ BRA • 5 Etasjer" at bounding box center [103, 433] width 154 height 28
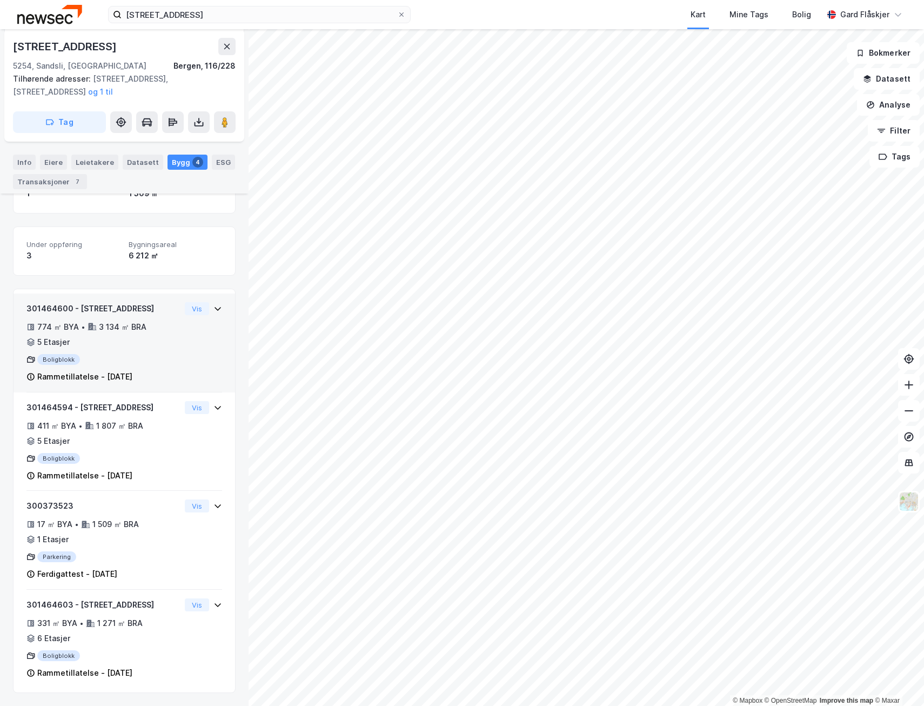
click at [134, 348] on div "774 ㎡ BYA • 3 134 ㎡ BRA • 5 Etasjer" at bounding box center [103, 335] width 154 height 28
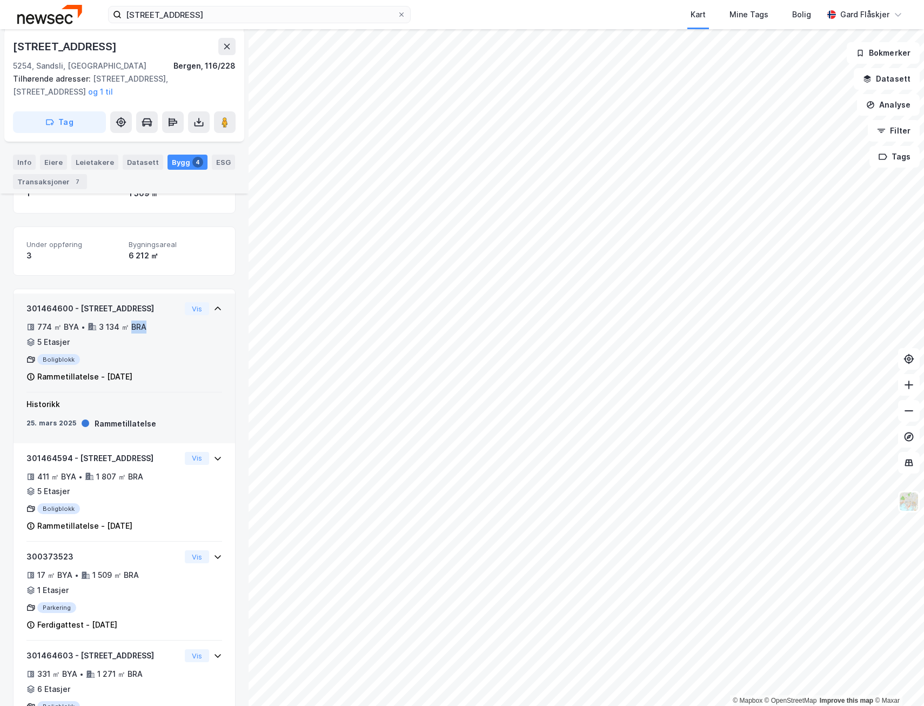
click at [134, 348] on div "774 ㎡ BYA • 3 134 ㎡ BRA • 5 Etasjer" at bounding box center [103, 335] width 154 height 28
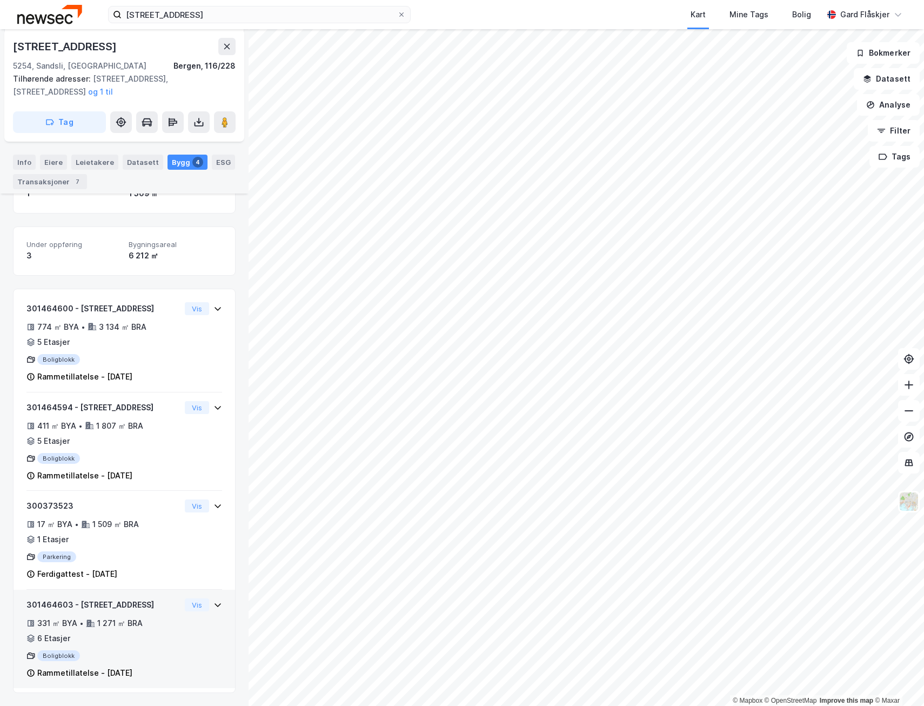
click at [160, 648] on div "301464603 - Sandsliåsen 53C 331 ㎡ BYA • 1 271 ㎡ BRA • 6 Etasjer Boligblokk Ramm…" at bounding box center [103, 638] width 154 height 81
click at [159, 641] on div "331 ㎡ BYA • 1 271 ㎡ BRA • 6 Etasjer" at bounding box center [103, 631] width 154 height 28
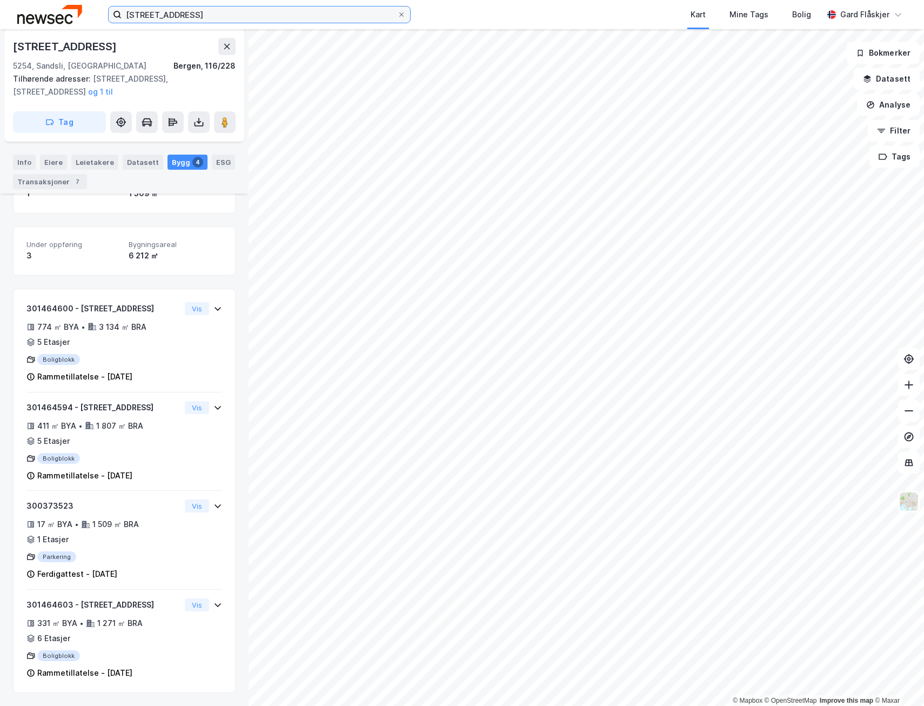
click at [232, 17] on input "[STREET_ADDRESS]" at bounding box center [260, 14] width 276 height 16
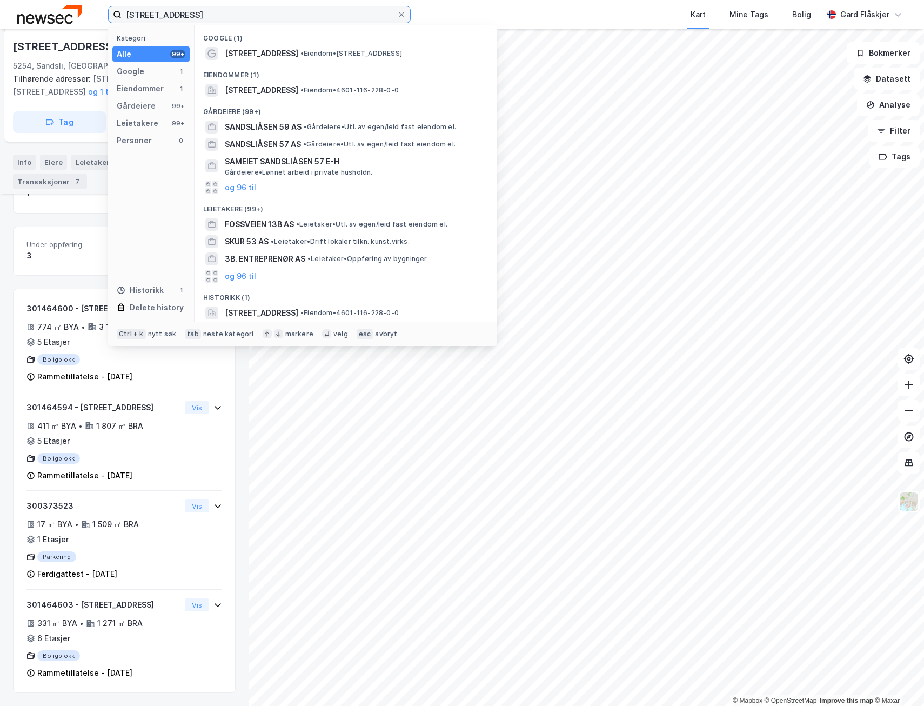
click at [232, 17] on input "[STREET_ADDRESS]" at bounding box center [260, 14] width 276 height 16
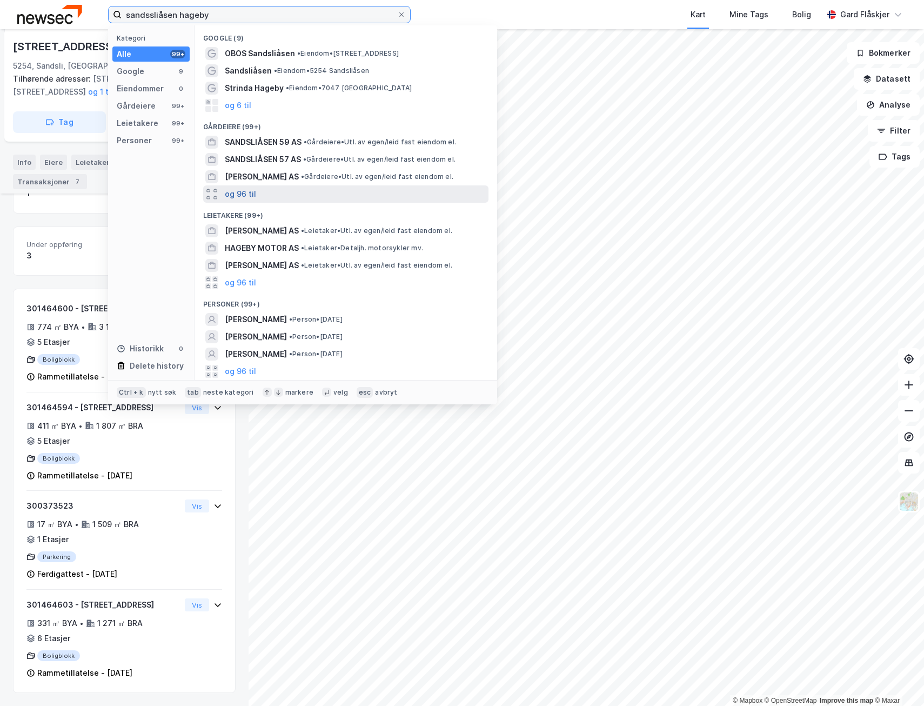
type input "sandssliåsen hageby"
click at [244, 198] on button "og 96 til" at bounding box center [240, 194] width 31 height 13
